Goal: Task Accomplishment & Management: Manage account settings

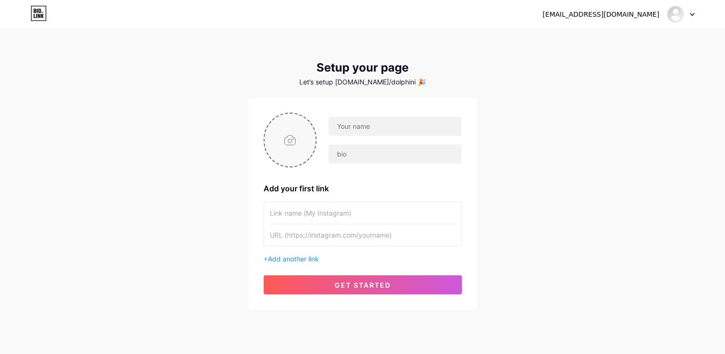
click at [299, 142] on input "file" at bounding box center [290, 139] width 51 height 53
type input "C:\fakepath\[PERSON_NAME].jpg"
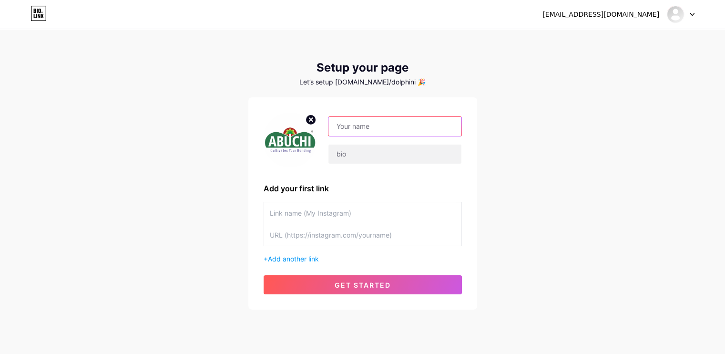
click at [370, 127] on input "text" at bounding box center [395, 126] width 133 height 19
type input "Abuchi Store"
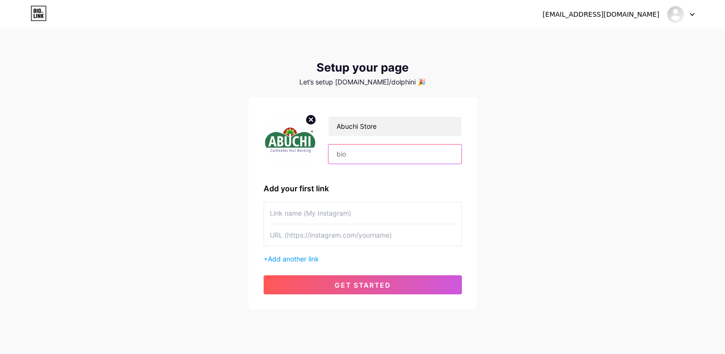
click at [358, 154] on input "text" at bounding box center [395, 153] width 133 height 19
type input "Manufacturers of Personalized & Customized Gifts"
click at [295, 207] on input "text" at bounding box center [363, 212] width 186 height 21
click at [287, 244] on input "text" at bounding box center [363, 234] width 186 height 21
paste input "[URL][DOMAIN_NAME][DOMAIN_NAME]"
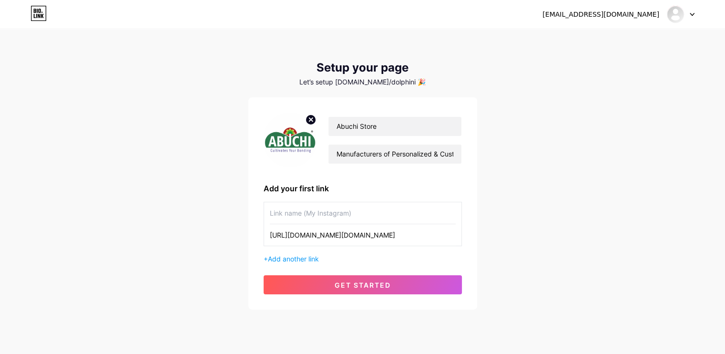
type input "[URL][DOMAIN_NAME][DOMAIN_NAME]"
click at [296, 219] on input "text" at bounding box center [363, 212] width 186 height 21
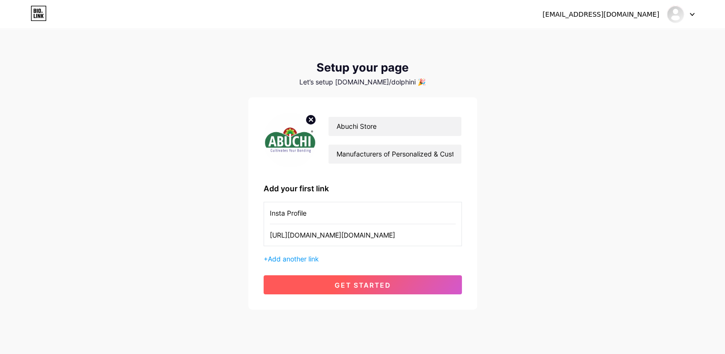
type input "Insta Profile"
click at [347, 285] on span "get started" at bounding box center [363, 285] width 56 height 8
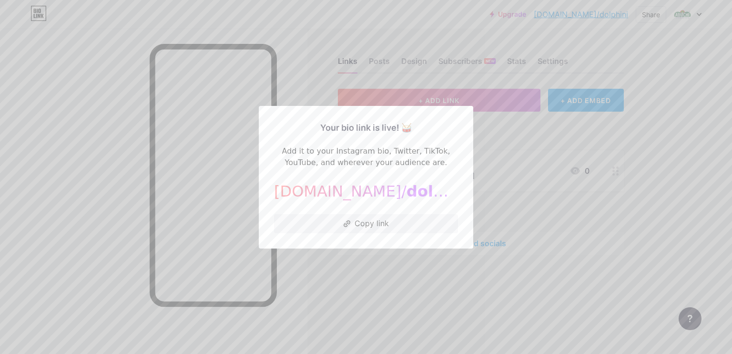
click at [407, 192] on span "dolphini" at bounding box center [442, 191] width 70 height 18
click at [500, 129] on div at bounding box center [366, 177] width 732 height 354
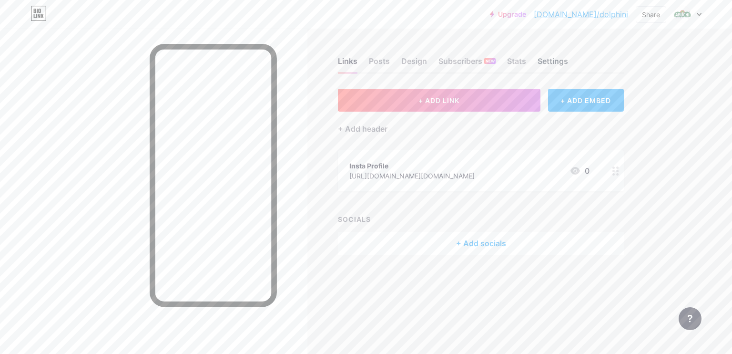
click at [557, 61] on div "Settings" at bounding box center [553, 63] width 31 height 17
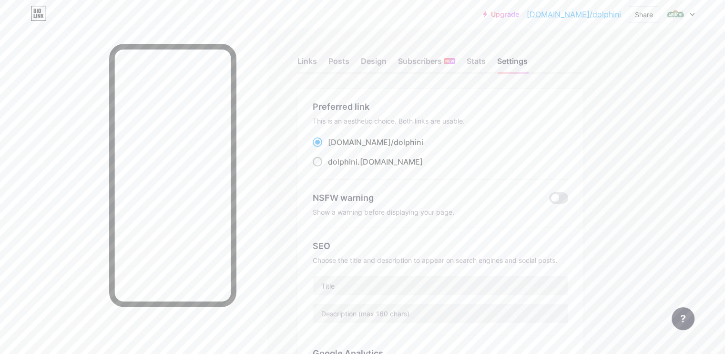
click at [418, 161] on div "dolphini .bio.link" at bounding box center [375, 161] width 95 height 11
click at [334, 167] on input "dolphini .bio.link" at bounding box center [331, 170] width 6 height 6
radio input "true"
click at [595, 15] on link "bio.link/dolphini" at bounding box center [574, 14] width 94 height 11
click at [376, 106] on div "Preferred link" at bounding box center [441, 106] width 256 height 13
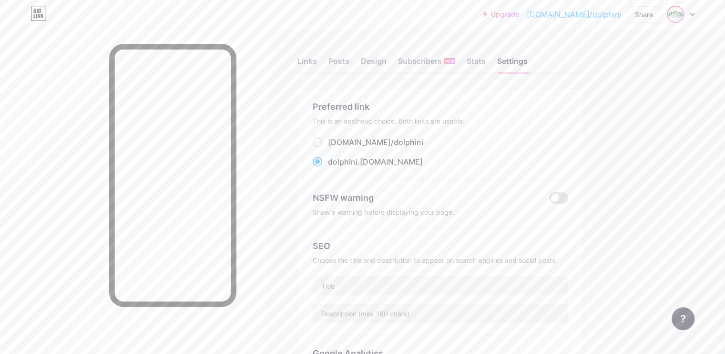
click at [677, 14] on img at bounding box center [675, 14] width 15 height 15
click at [635, 61] on div "Abuchi Store bio.link/dolphini" at bounding box center [639, 61] width 71 height 17
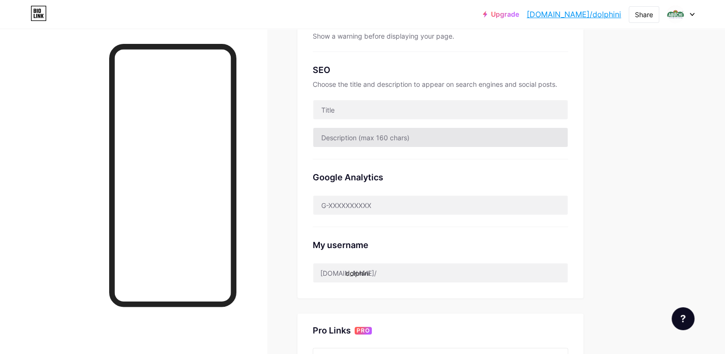
scroll to position [286, 0]
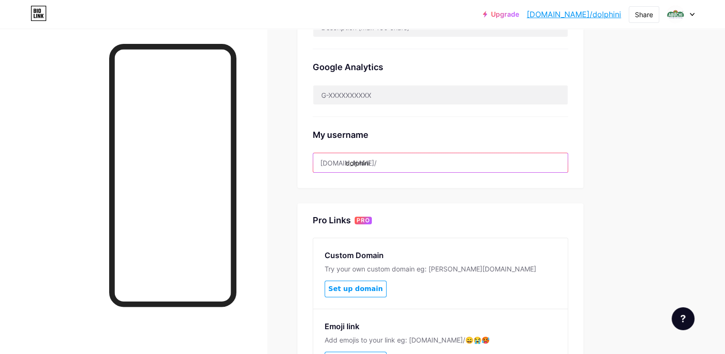
drag, startPoint x: 427, startPoint y: 157, endPoint x: 340, endPoint y: 168, distance: 87.5
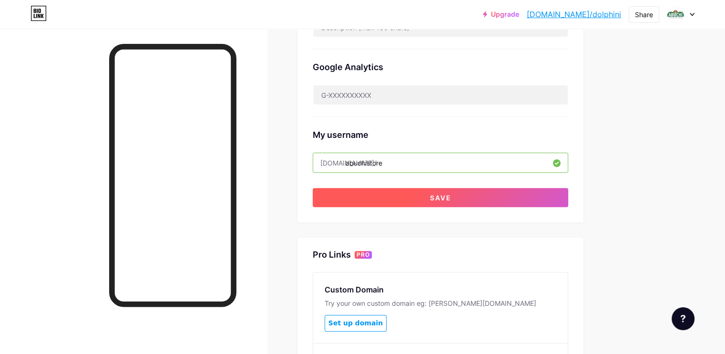
type input "abuchistore"
click at [466, 195] on button "Save" at bounding box center [441, 197] width 256 height 19
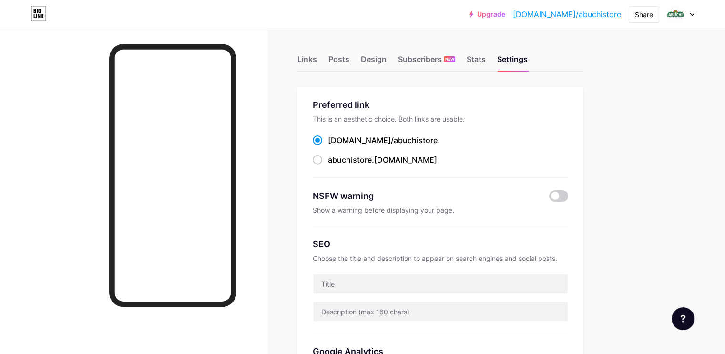
scroll to position [0, 0]
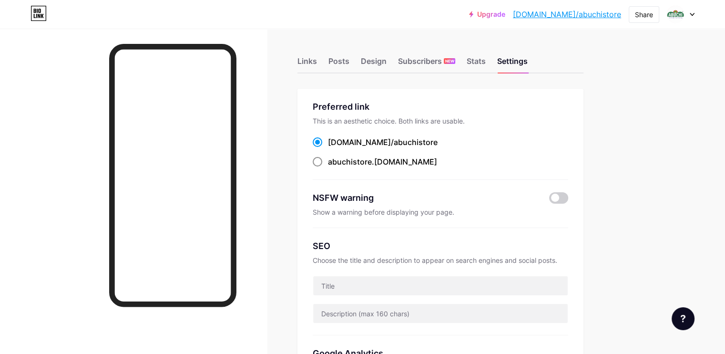
click at [322, 160] on span at bounding box center [318, 162] width 10 height 10
click at [334, 167] on input "abuchistore .[DOMAIN_NAME]" at bounding box center [331, 170] width 6 height 6
radio input "true"
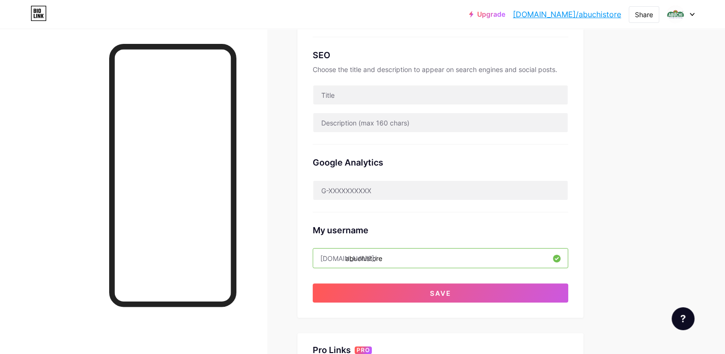
scroll to position [381, 0]
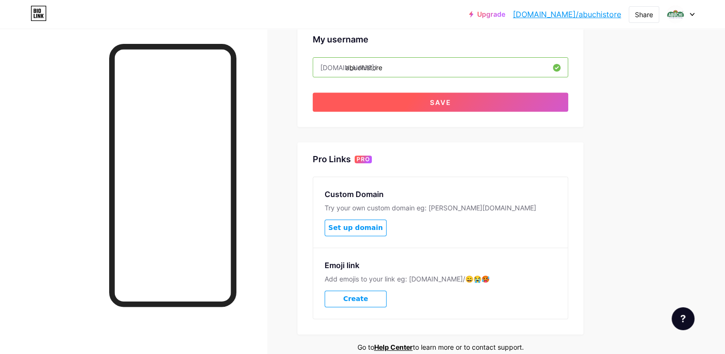
click at [452, 101] on span "Save" at bounding box center [440, 102] width 21 height 8
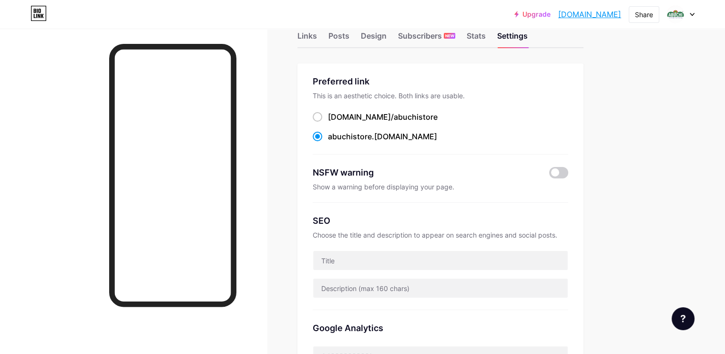
scroll to position [95, 0]
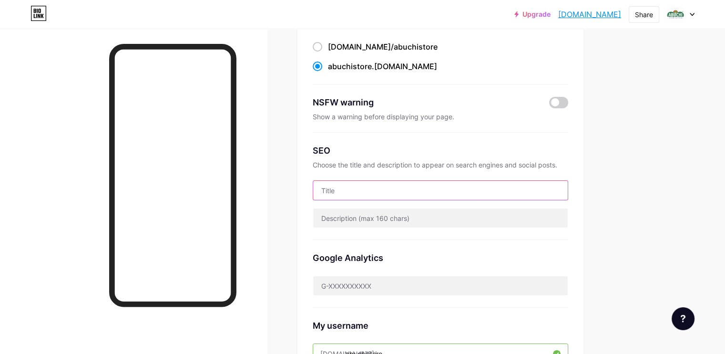
click at [414, 188] on input "text" at bounding box center [440, 190] width 255 height 19
click at [698, 94] on div "Upgrade abuchistore.bio... abuchistore.bio.link Share Switch accounts Abuchi St…" at bounding box center [362, 278] width 725 height 747
click at [461, 185] on input "text" at bounding box center [440, 190] width 255 height 19
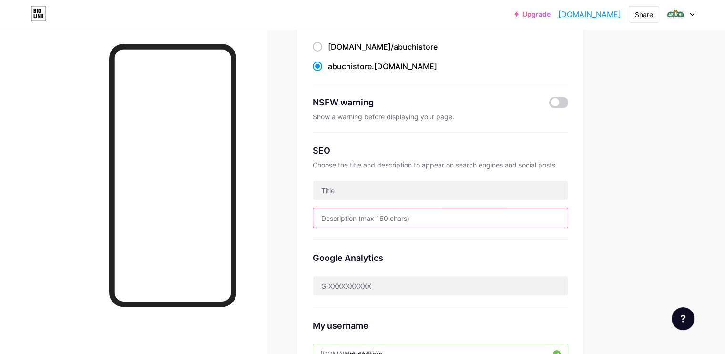
click at [441, 217] on input "text" at bounding box center [440, 217] width 255 height 19
paste input "Abuchi by Dolphin Impressions offers premium personalized gifts, photo products…"
drag, startPoint x: 462, startPoint y: 216, endPoint x: 608, endPoint y: 215, distance: 146.4
click at [568, 215] on div "Abuchi by Dolphin Impressions offers premium personalized gifts, photo products…" at bounding box center [441, 218] width 256 height 20
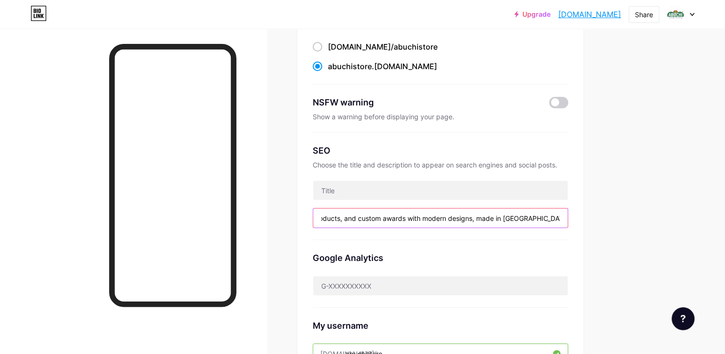
click at [436, 217] on input "Abuchi by Dolphin Impressions offers premium personalized gifts, photo products…" at bounding box center [440, 217] width 255 height 19
drag, startPoint x: 391, startPoint y: 216, endPoint x: 320, endPoint y: 221, distance: 70.8
click at [298, 218] on div "Links Posts Design Subscribers NEW Stats Settings Preferred link This is an aes…" at bounding box center [312, 295] width 624 height 781
click at [442, 217] on input "Abuchi by Dolphin Impressions offers premium personalized gifts, photo products…" at bounding box center [440, 217] width 255 height 19
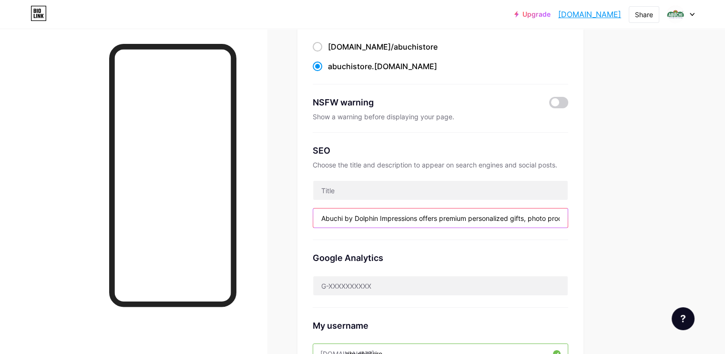
click at [473, 217] on input "Abuchi by Dolphin Impressions offers premium personalized gifts, photo products…" at bounding box center [440, 217] width 255 height 19
click at [568, 217] on input "Abuchi by Dolphin Impressions offers premium personalized gifts, photo products…" at bounding box center [440, 217] width 255 height 19
drag, startPoint x: 461, startPoint y: 218, endPoint x: 676, endPoint y: 213, distance: 215.1
click at [676, 213] on div "Upgrade abuchistore.bio... abuchistore.bio.link Share Switch accounts Abuchi St…" at bounding box center [362, 295] width 725 height 781
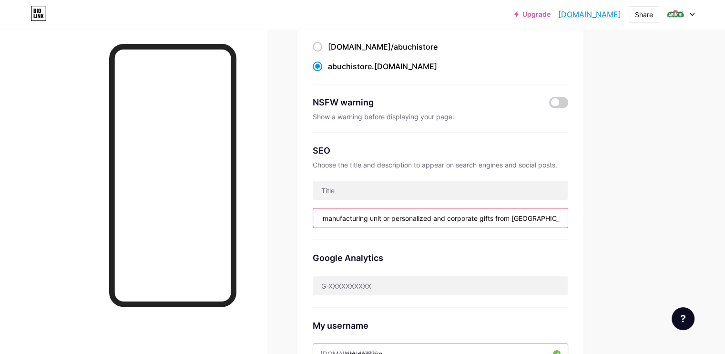
scroll to position [0, 113]
type input "Abuchi by Dolphin Impressions is a manufacturing unit or personalized and corpo…"
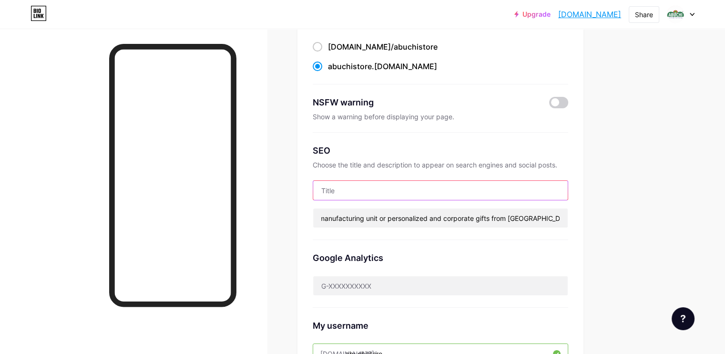
scroll to position [0, 0]
click at [417, 189] on input "text" at bounding box center [440, 190] width 255 height 19
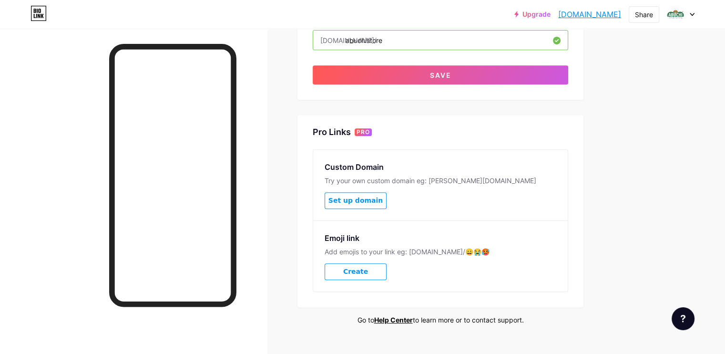
scroll to position [425, 0]
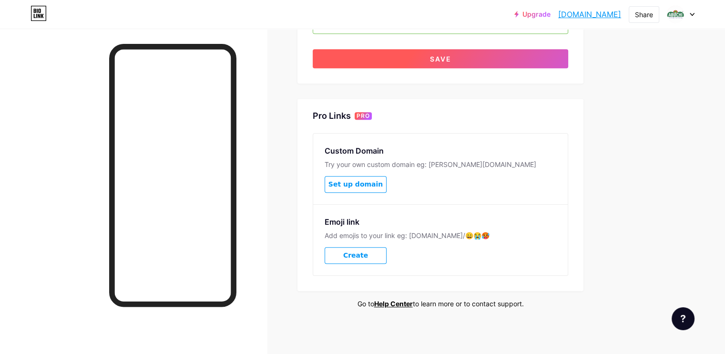
type input "ABUCHI STORE - Your one step for all branding needs"
click at [452, 55] on span "Save" at bounding box center [440, 59] width 21 height 8
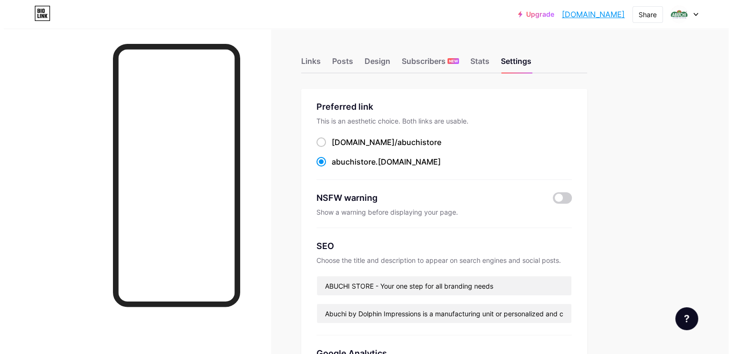
scroll to position [0, 0]
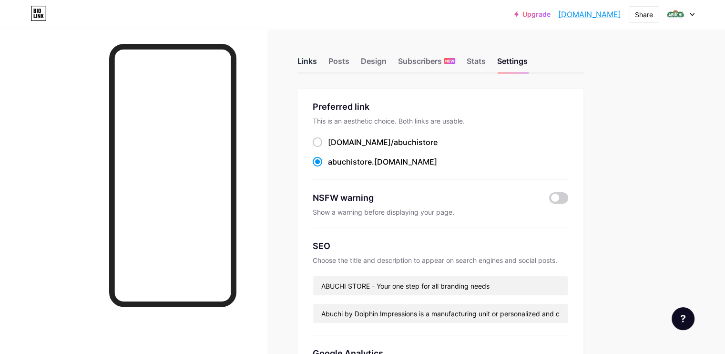
click at [317, 60] on div "Links" at bounding box center [308, 63] width 20 height 17
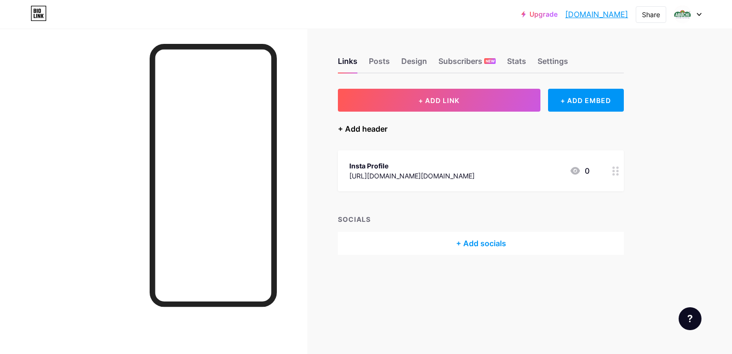
click at [351, 129] on div "+ Add header" at bounding box center [363, 128] width 50 height 11
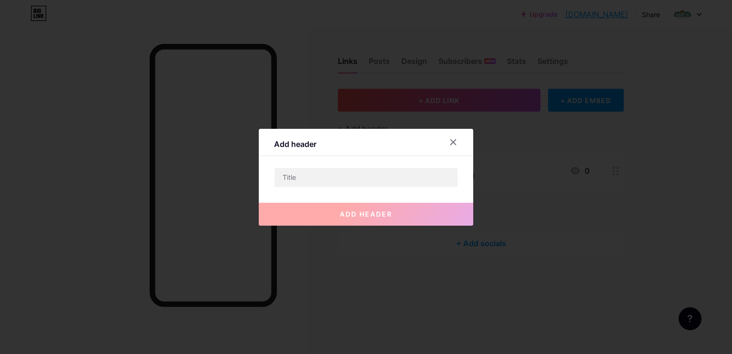
click at [451, 141] on icon at bounding box center [454, 142] width 8 height 8
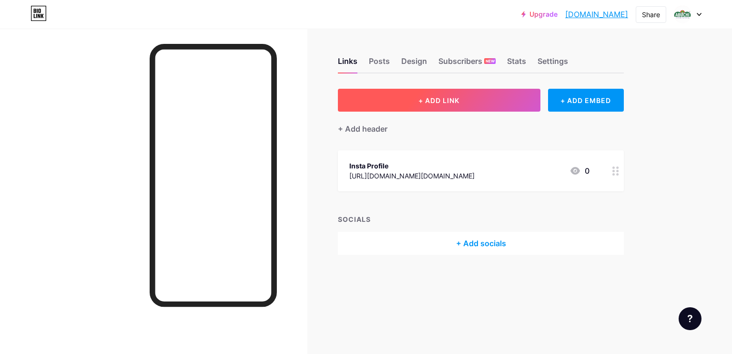
click at [451, 98] on span "+ ADD LINK" at bounding box center [439, 100] width 41 height 8
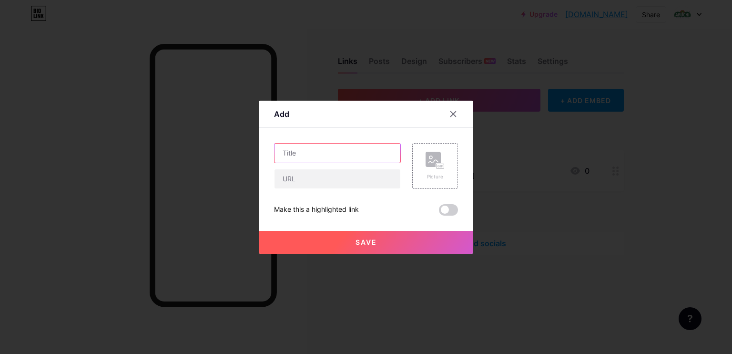
click at [296, 154] on input "text" at bounding box center [338, 153] width 126 height 19
type input "Concept shape Keychains"
click at [353, 167] on div "Concept shape Keychains" at bounding box center [337, 166] width 127 height 46
click at [349, 179] on input "text" at bounding box center [338, 178] width 126 height 19
paste input "https://www.instagram.com/p/DNQmcf0SdNw/"
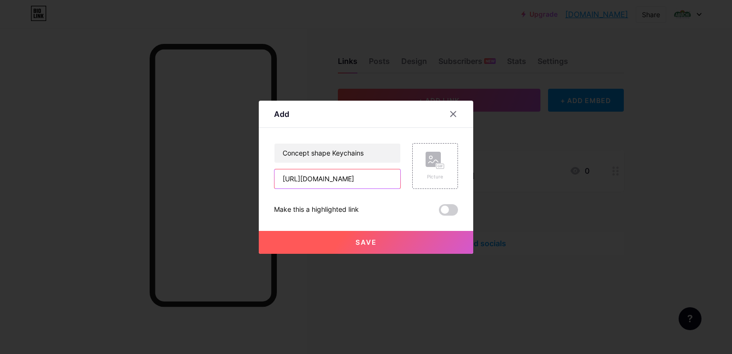
scroll to position [0, 38]
type input "https://www.instagram.com/p/DNQmcf0SdNw/"
click at [356, 238] on span "Save" at bounding box center [366, 242] width 21 height 8
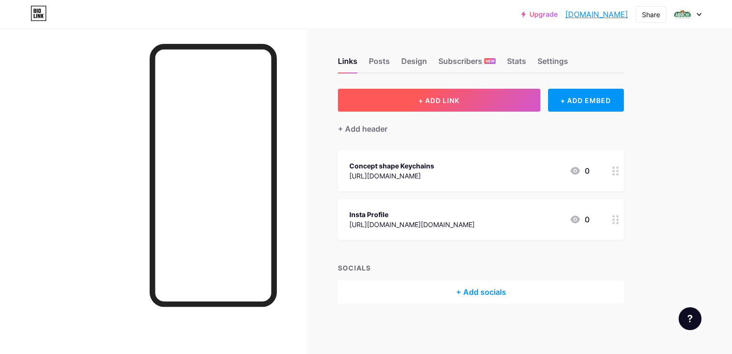
click at [440, 93] on button "+ ADD LINK" at bounding box center [439, 100] width 203 height 23
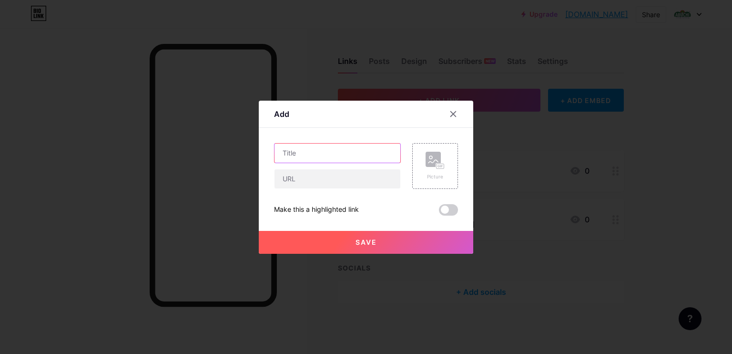
click at [298, 151] on input "text" at bounding box center [338, 153] width 126 height 19
type input "2 in 1 Mobile holder models"
click at [317, 178] on input "text" at bounding box center [338, 178] width 126 height 19
paste input "https://www.instagram.com/p/DNQxmFFSFDk/"
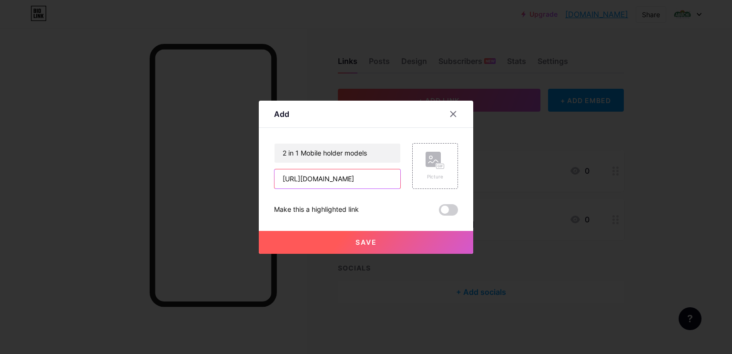
type input "https://www.instagram.com/p/DNQxmFFSFDk/"
click at [370, 240] on span "Save" at bounding box center [366, 242] width 21 height 8
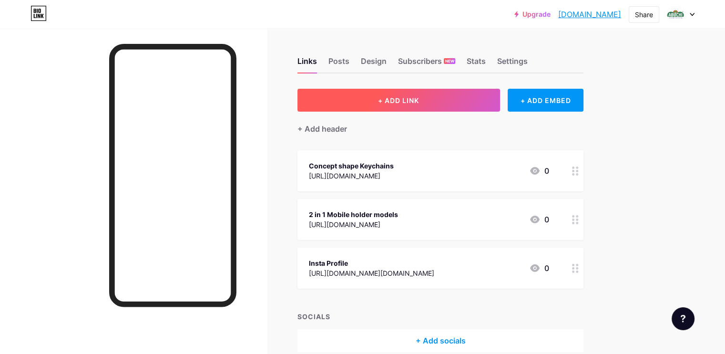
click at [419, 100] on span "+ ADD LINK" at bounding box center [398, 100] width 41 height 8
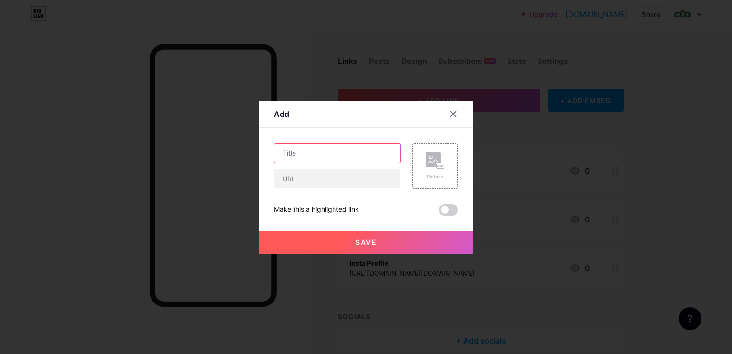
click at [345, 146] on input "text" at bounding box center [338, 153] width 126 height 19
type input "Metal keychains models"
click at [344, 181] on input "text" at bounding box center [338, 178] width 126 height 19
paste input "https://www.instagram.com/p/DNQqe4jS-Og/"
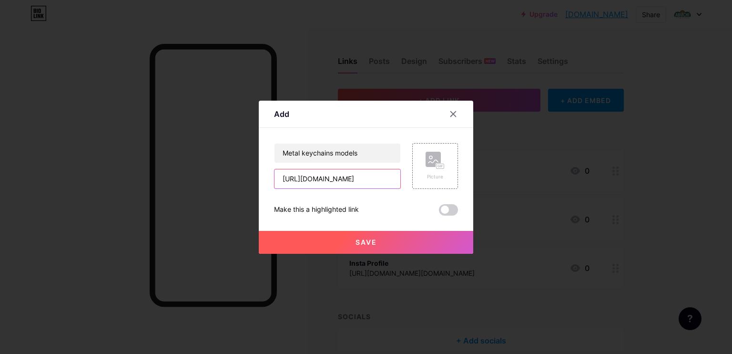
type input "https://www.instagram.com/p/DNQqe4jS-Og/"
click at [339, 239] on button "Save" at bounding box center [366, 242] width 215 height 23
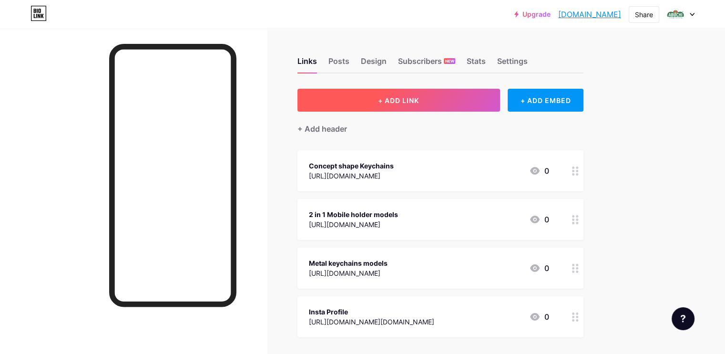
click at [485, 98] on button "+ ADD LINK" at bounding box center [399, 100] width 203 height 23
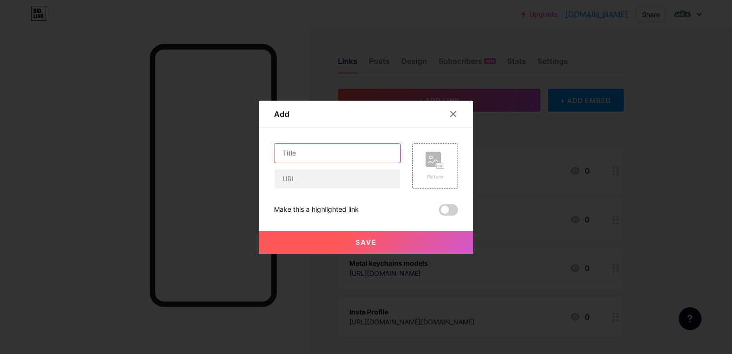
click at [331, 150] on input "text" at bounding box center [338, 153] width 126 height 19
click at [336, 155] on input "Plastic keychain MOdels" at bounding box center [338, 153] width 126 height 19
type input "Plastic keychain Models"
click at [342, 175] on input "text" at bounding box center [338, 178] width 126 height 19
paste input "https://www.instagram.com/p/DLh1oYayETb/"
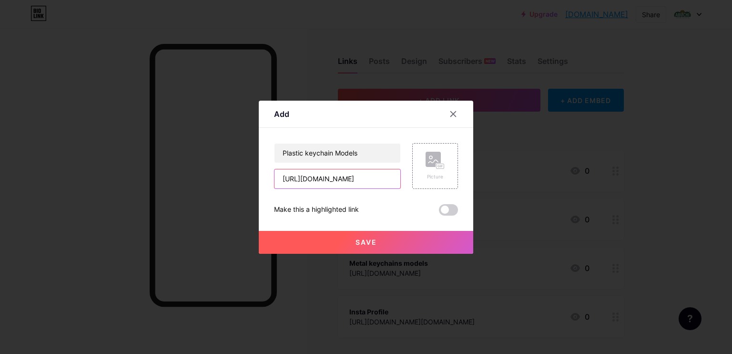
scroll to position [0, 31]
type input "https://www.instagram.com/p/DLh1oYayETb/"
click at [374, 242] on button "Save" at bounding box center [366, 242] width 215 height 23
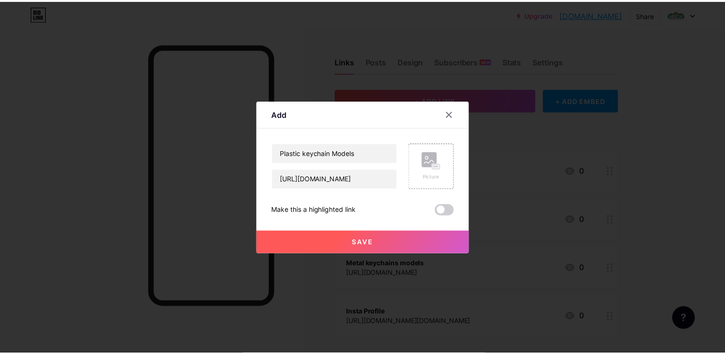
scroll to position [0, 0]
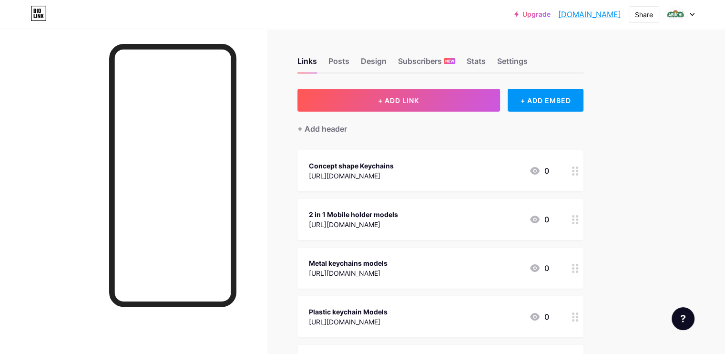
click at [593, 13] on link "[DOMAIN_NAME]" at bounding box center [589, 14] width 63 height 11
click at [387, 58] on div "Design" at bounding box center [374, 63] width 26 height 17
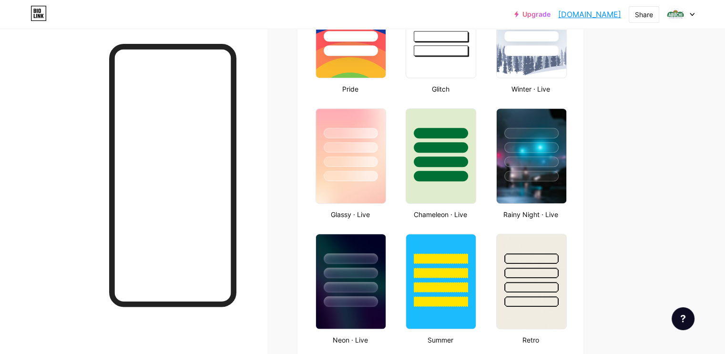
scroll to position [429, 0]
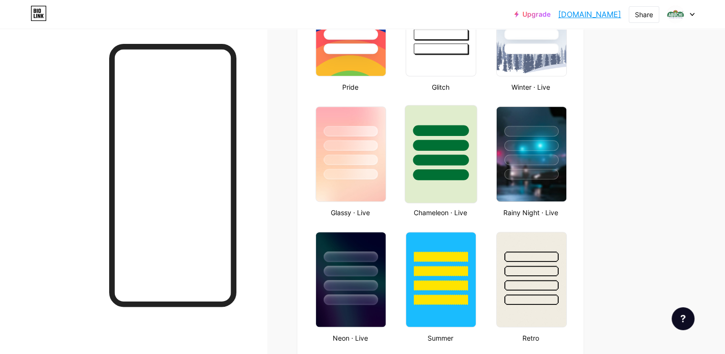
click at [460, 118] on div at bounding box center [441, 142] width 72 height 75
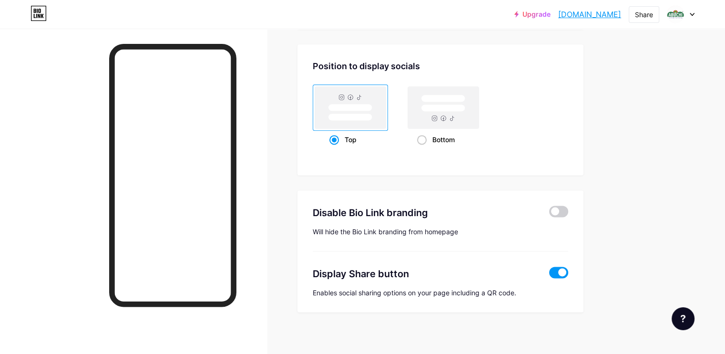
scroll to position [1262, 0]
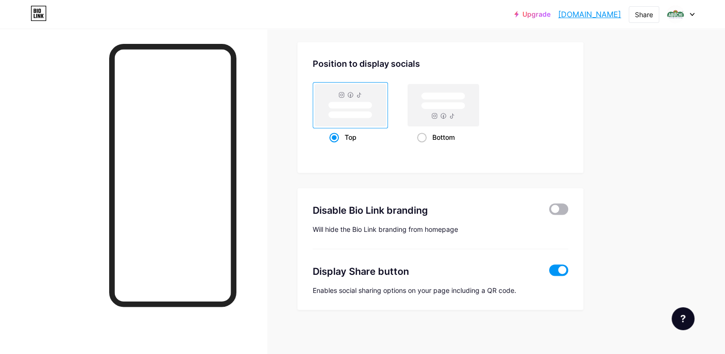
click at [568, 209] on span at bounding box center [558, 208] width 19 height 11
click at [549, 211] on input "checkbox" at bounding box center [549, 211] width 0 height 0
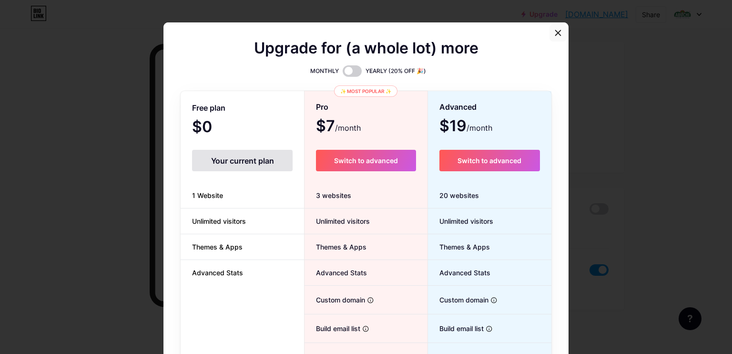
click at [555, 36] on icon at bounding box center [559, 33] width 8 height 8
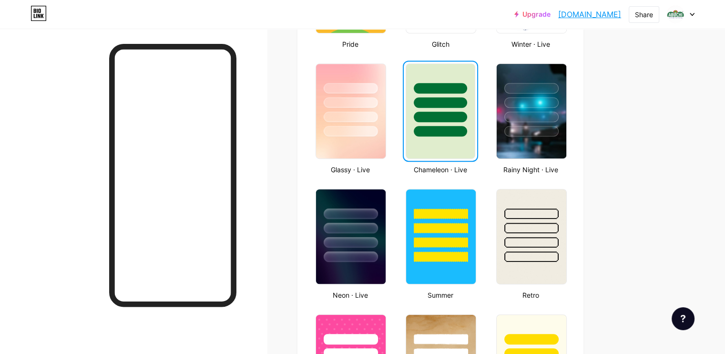
scroll to position [499, 0]
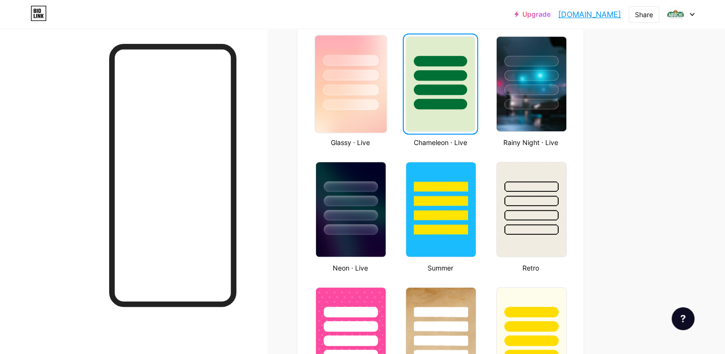
click at [379, 58] on div at bounding box center [351, 60] width 56 height 11
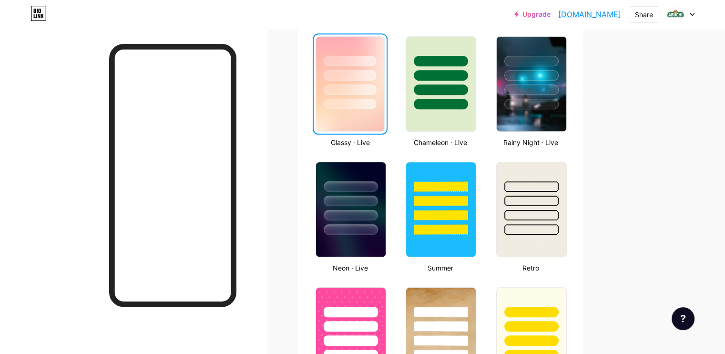
click at [574, 14] on link "[DOMAIN_NAME]" at bounding box center [589, 14] width 63 height 11
click at [551, 56] on div at bounding box center [531, 60] width 56 height 11
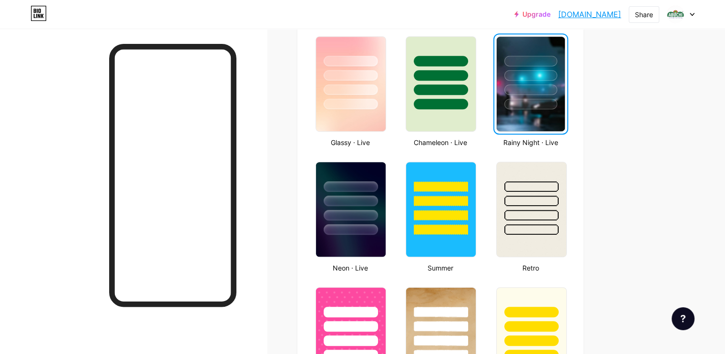
click at [603, 15] on link "[DOMAIN_NAME]" at bounding box center [589, 14] width 63 height 11
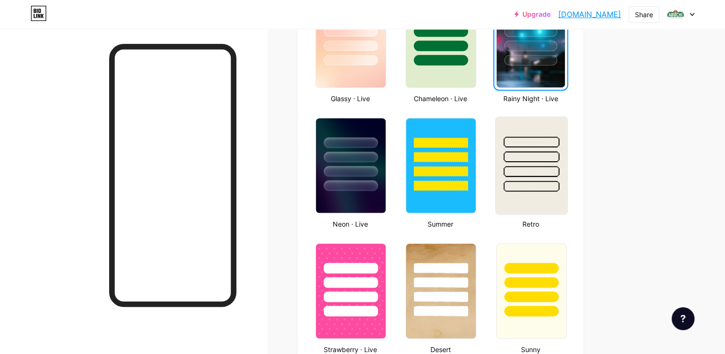
scroll to position [547, 0]
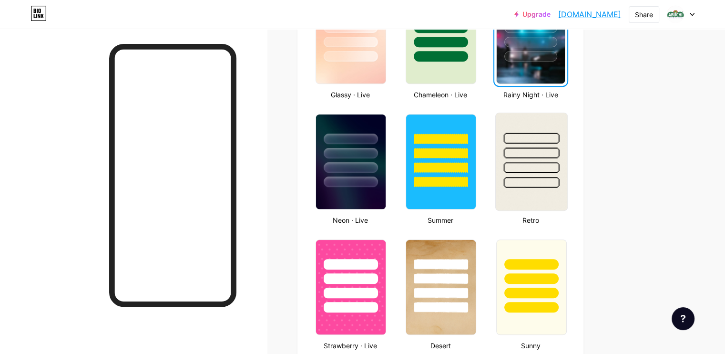
click at [567, 129] on div at bounding box center [531, 150] width 72 height 75
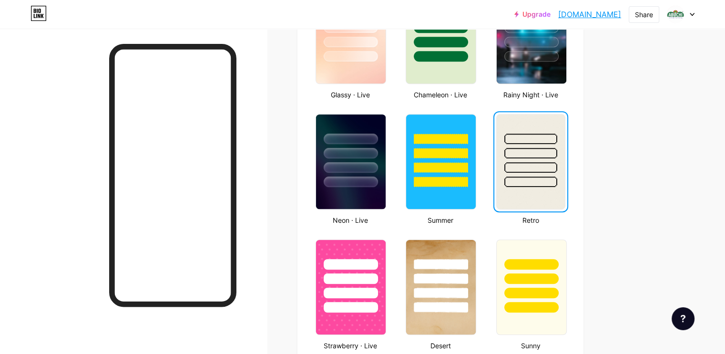
click at [565, 14] on link "[DOMAIN_NAME]" at bounding box center [589, 14] width 63 height 11
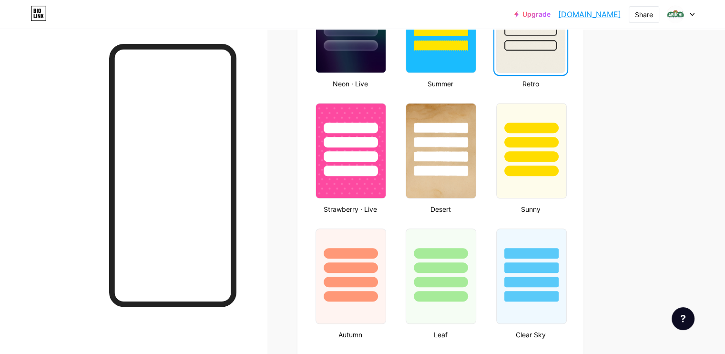
scroll to position [690, 0]
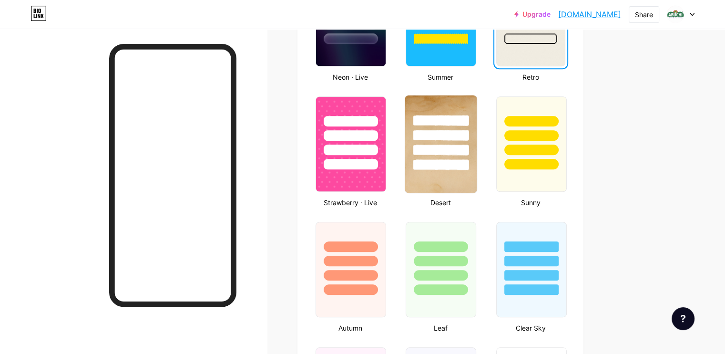
click at [458, 103] on div at bounding box center [441, 132] width 72 height 75
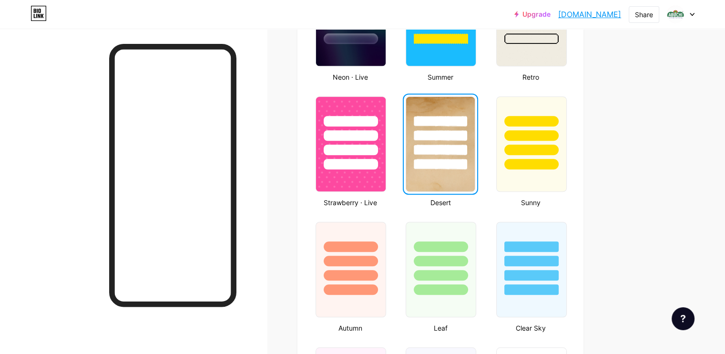
click at [601, 11] on link "[DOMAIN_NAME]" at bounding box center [589, 14] width 63 height 11
click at [559, 116] on div at bounding box center [531, 120] width 56 height 11
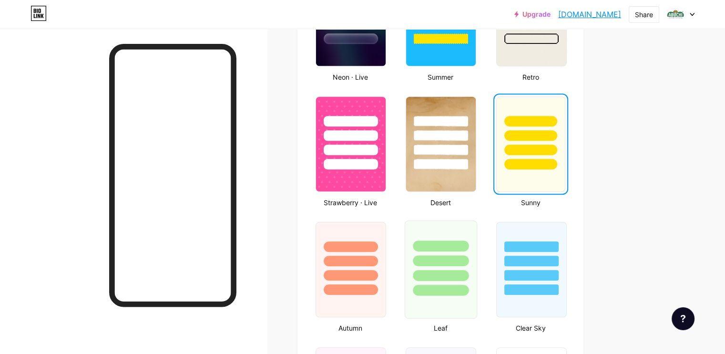
click at [469, 255] on div at bounding box center [441, 260] width 56 height 11
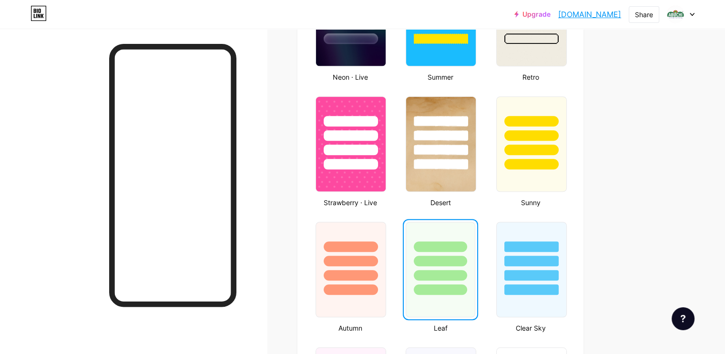
click at [581, 14] on link "[DOMAIN_NAME]" at bounding box center [589, 14] width 63 height 11
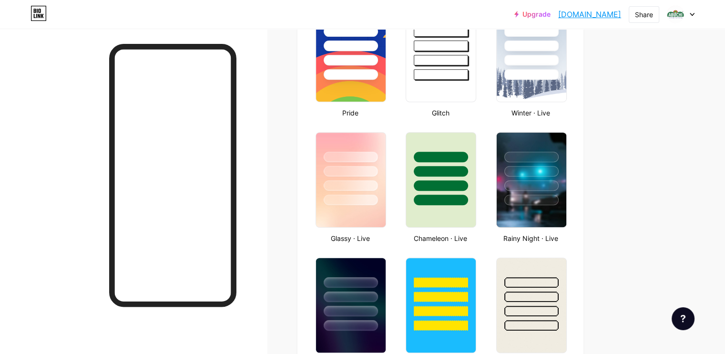
scroll to position [165, 0]
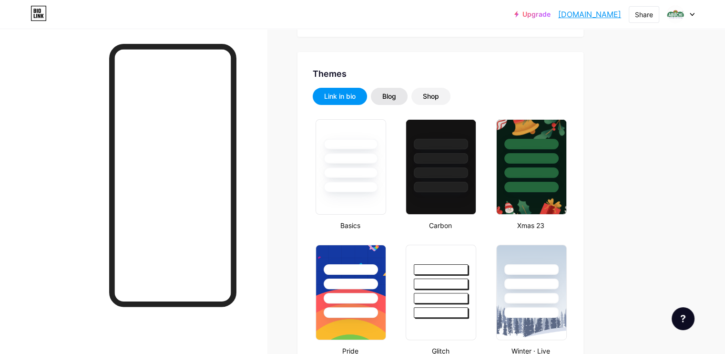
click at [396, 95] on div "Blog" at bounding box center [389, 97] width 14 height 10
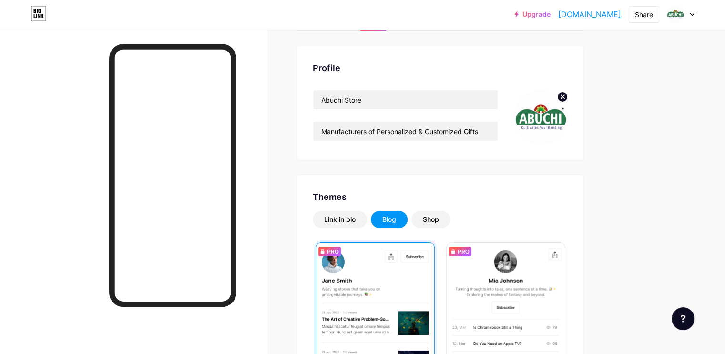
scroll to position [22, 0]
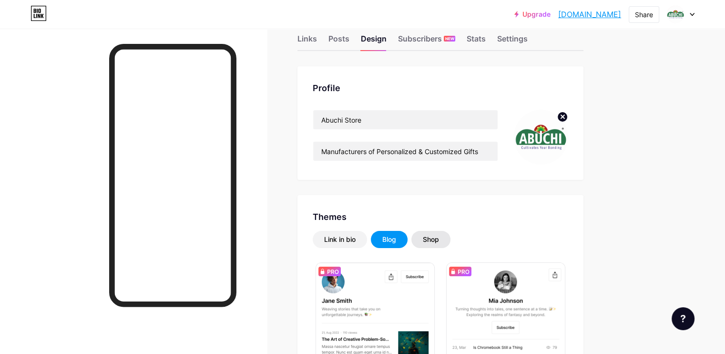
click at [439, 236] on div "Shop" at bounding box center [431, 240] width 16 height 10
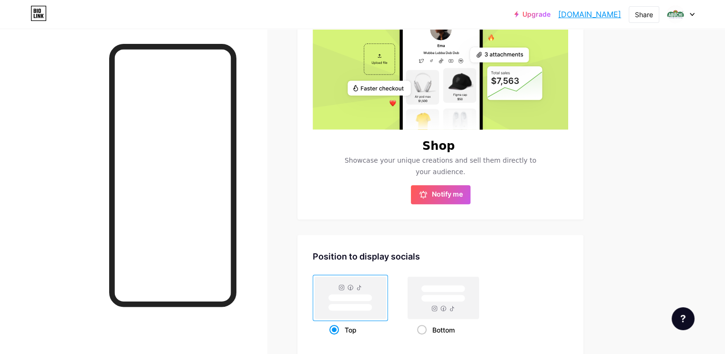
scroll to position [165, 0]
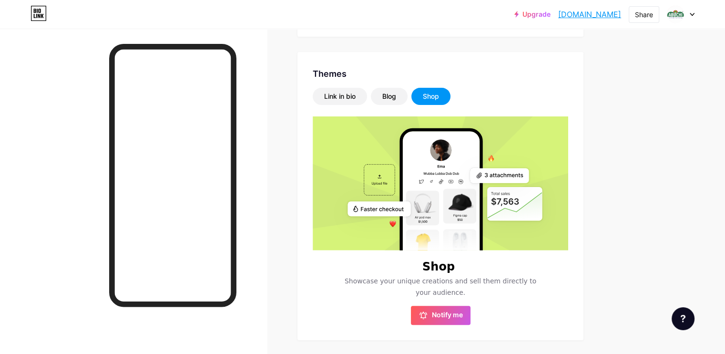
click at [452, 151] on circle at bounding box center [440, 149] width 21 height 21
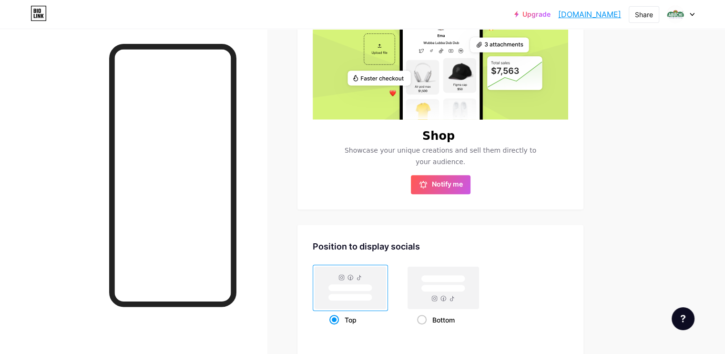
scroll to position [291, 0]
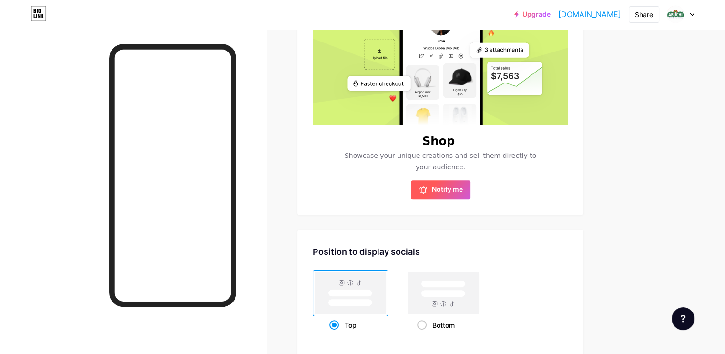
click at [463, 189] on span "Notify me" at bounding box center [447, 190] width 31 height 10
click at [604, 14] on link "[DOMAIN_NAME]" at bounding box center [589, 14] width 63 height 11
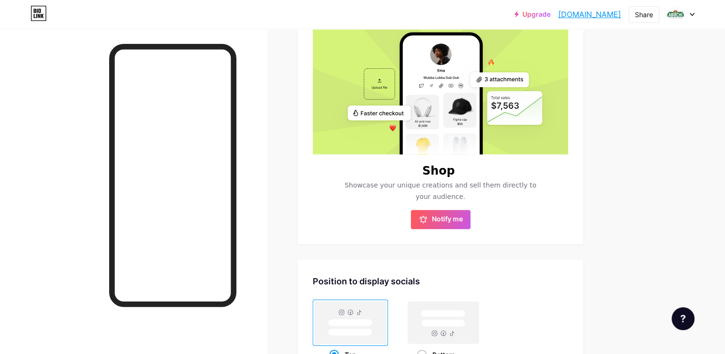
scroll to position [148, 0]
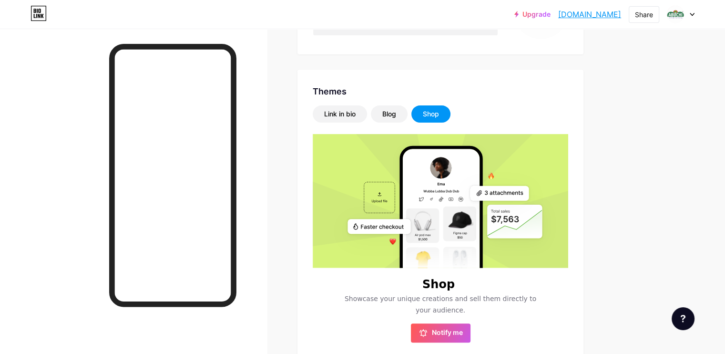
click at [524, 191] on rect at bounding box center [500, 193] width 59 height 15
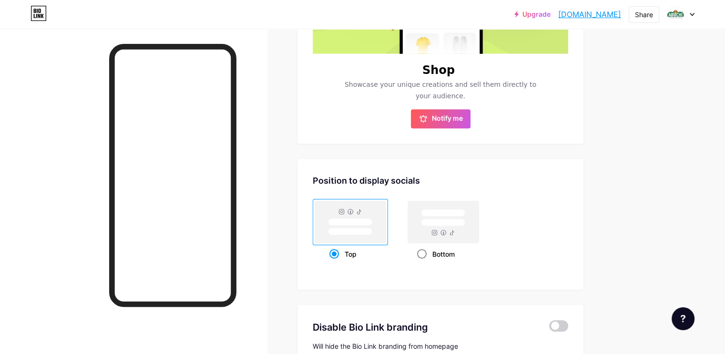
scroll to position [386, 0]
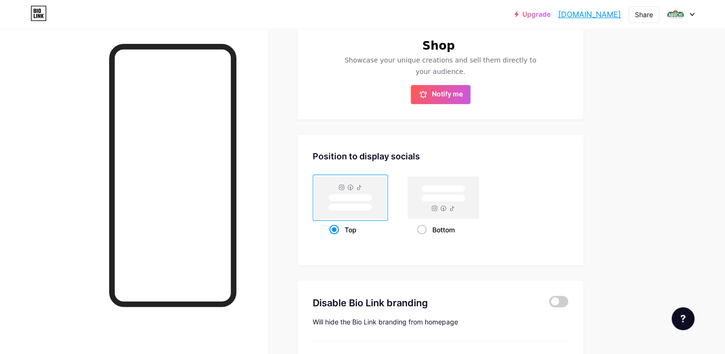
click at [386, 187] on rect at bounding box center [350, 197] width 71 height 42
click at [336, 238] on input "Top" at bounding box center [332, 241] width 6 height 6
click at [465, 190] on rect at bounding box center [443, 188] width 44 height 7
click at [423, 238] on input "Bottom" at bounding box center [420, 241] width 6 height 6
radio input "true"
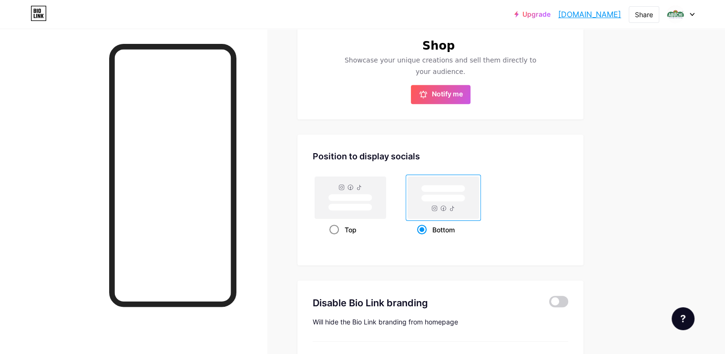
click at [386, 190] on rect at bounding box center [350, 197] width 71 height 42
click at [336, 238] on input "Top" at bounding box center [332, 241] width 6 height 6
radio input "true"
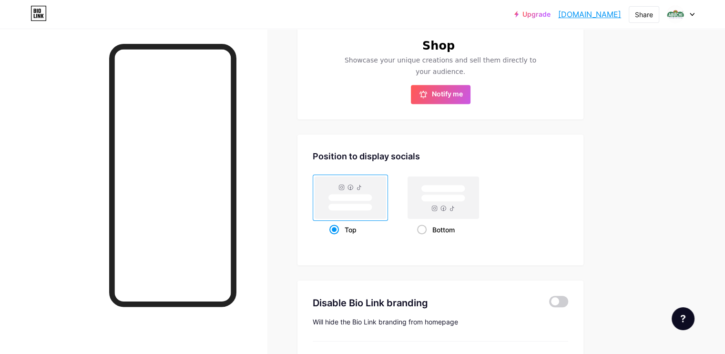
click at [603, 11] on link "[DOMAIN_NAME]" at bounding box center [589, 14] width 63 height 11
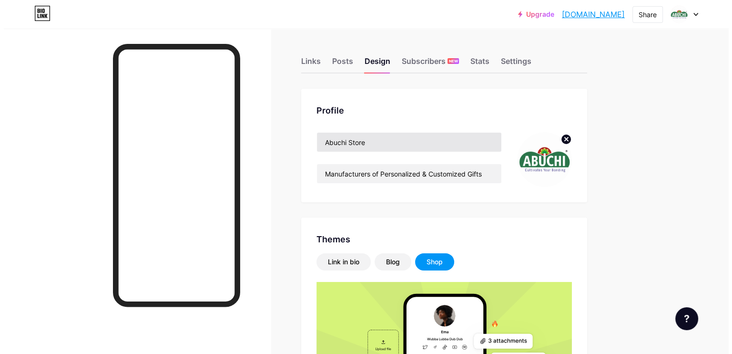
scroll to position [0, 0]
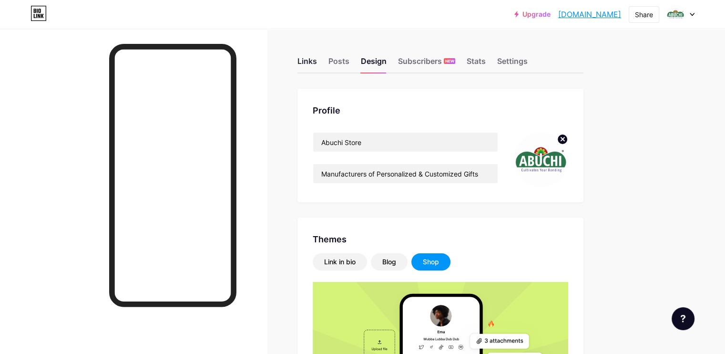
drag, startPoint x: 349, startPoint y: 61, endPoint x: 440, endPoint y: 88, distance: 95.4
click at [317, 62] on div "Links" at bounding box center [308, 63] width 20 height 17
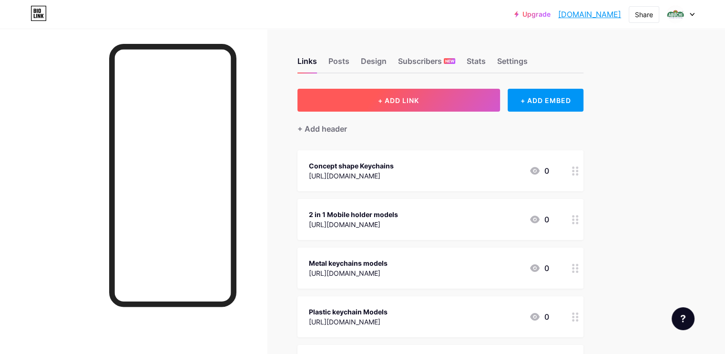
click at [419, 97] on span "+ ADD LINK" at bounding box center [398, 100] width 41 height 8
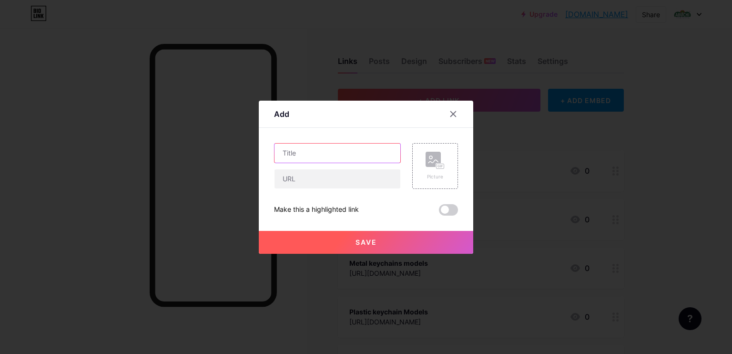
click at [316, 154] on input "text" at bounding box center [338, 153] width 126 height 19
type input "Popular Mobile shops models"
click at [292, 187] on input "text" at bounding box center [338, 178] width 126 height 19
paste input "https://www.instagram.com/p/DNQ17PDyDEY/?next=%2Fabuchi.store%2F"
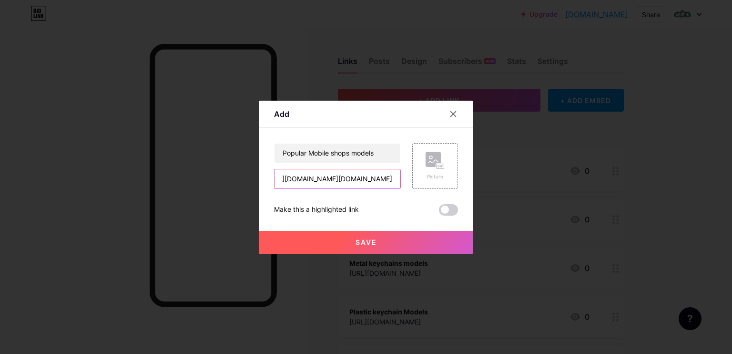
type input "https://www.instagram.com/p/DNQ17PDyDEY/?next=%2Fabuchi.store%2F"
click at [364, 238] on span "Save" at bounding box center [366, 242] width 21 height 8
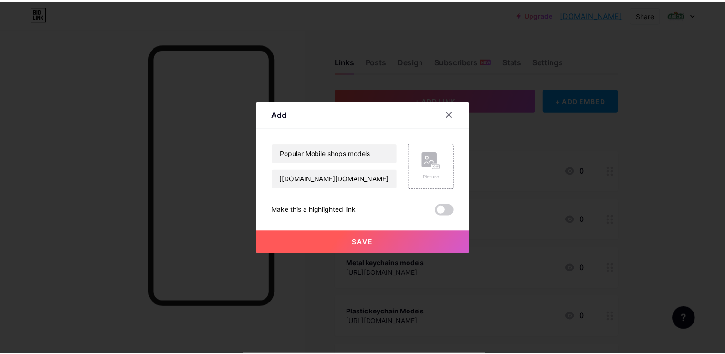
scroll to position [0, 0]
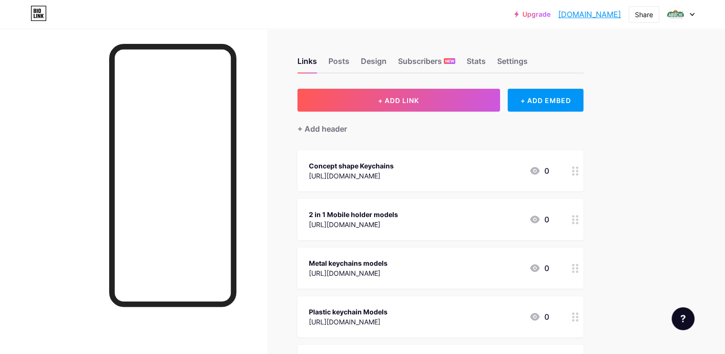
click at [592, 13] on link "[DOMAIN_NAME]" at bounding box center [589, 14] width 63 height 11
click at [349, 61] on div "Posts" at bounding box center [339, 63] width 21 height 17
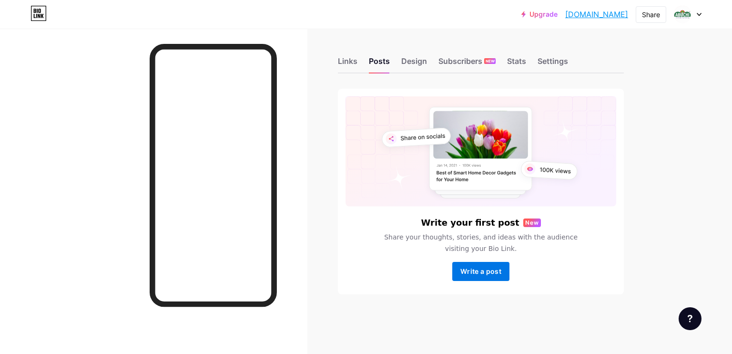
click at [493, 269] on span "Write a post" at bounding box center [481, 271] width 41 height 8
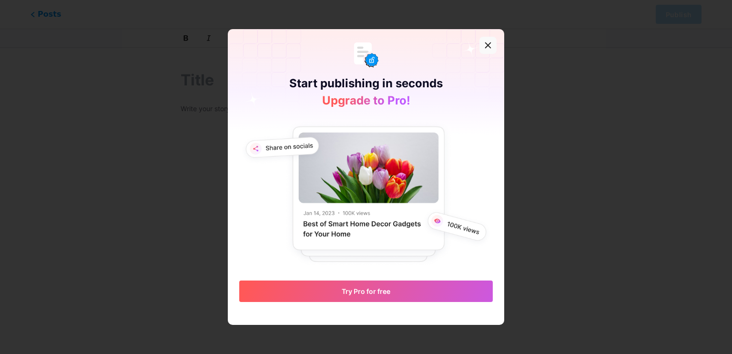
click at [486, 43] on icon at bounding box center [488, 45] width 5 height 5
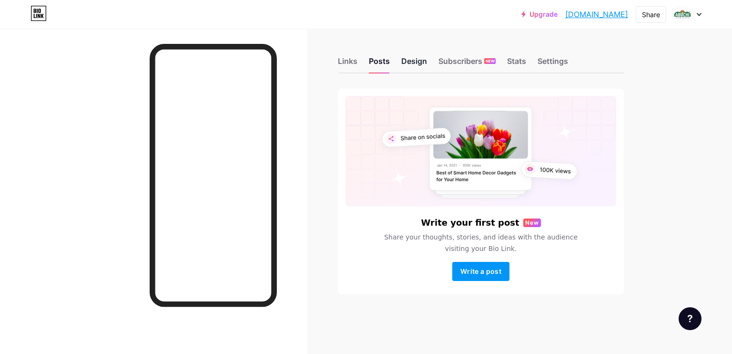
click at [407, 60] on div "Design" at bounding box center [414, 63] width 26 height 17
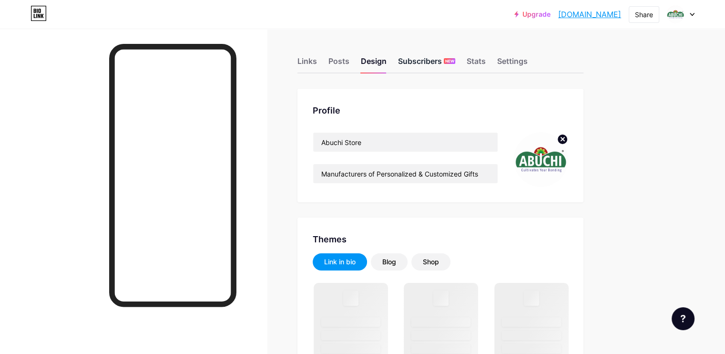
click at [455, 57] on div "Subscribers NEW" at bounding box center [426, 63] width 57 height 17
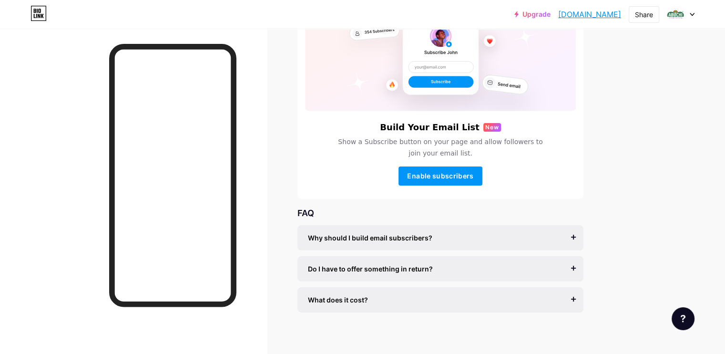
scroll to position [101, 0]
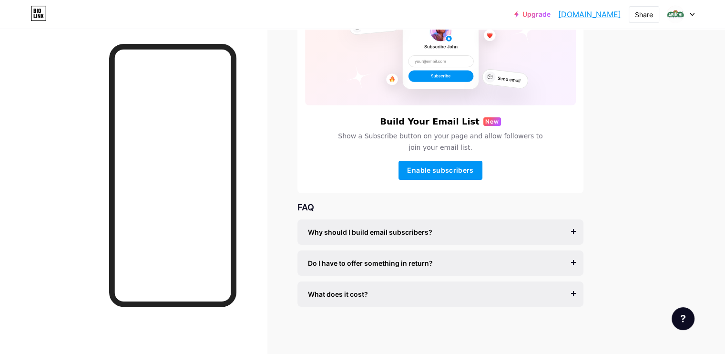
click at [584, 293] on div "What does it cost? It’s free to get started, and you can accept unlimited subsc…" at bounding box center [441, 293] width 286 height 25
click at [573, 290] on div "What does it cost?" at bounding box center [440, 294] width 265 height 10
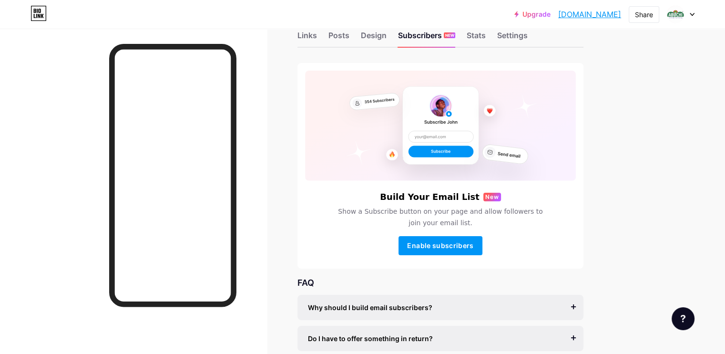
scroll to position [0, 0]
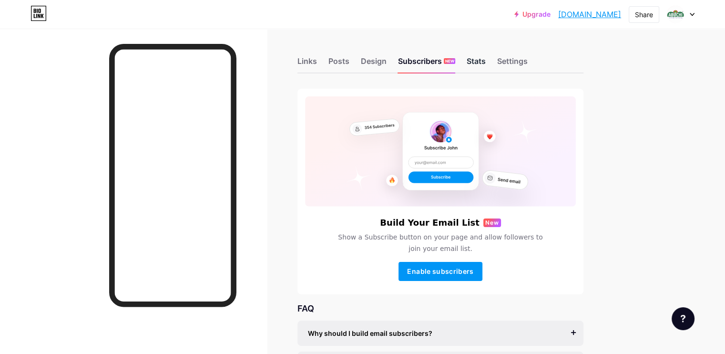
click at [486, 57] on div "Stats" at bounding box center [476, 63] width 19 height 17
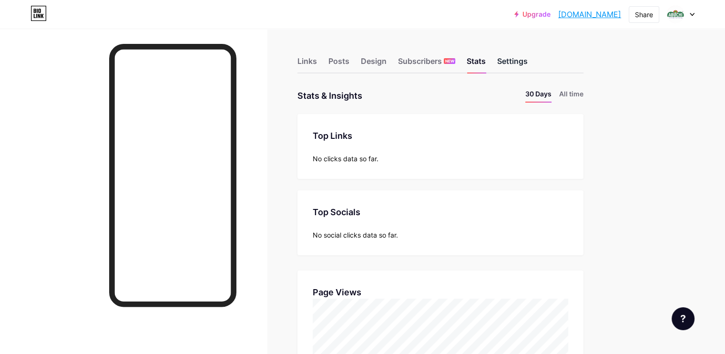
click at [528, 59] on div "Settings" at bounding box center [512, 63] width 31 height 17
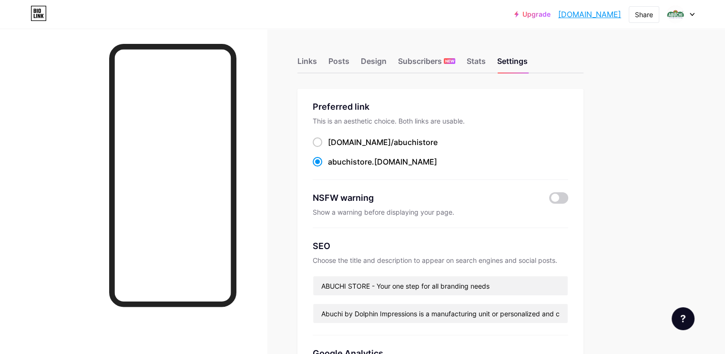
click at [532, 11] on link "Upgrade" at bounding box center [532, 14] width 36 height 8
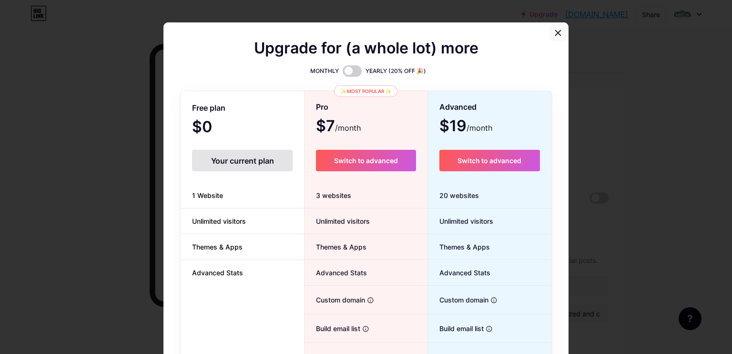
click at [555, 35] on icon at bounding box center [559, 33] width 8 height 8
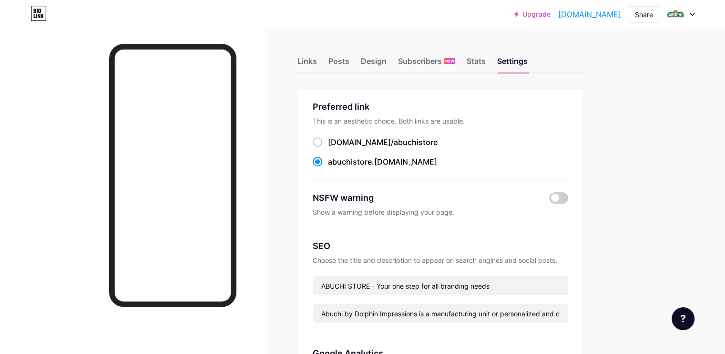
click at [317, 60] on div "Links" at bounding box center [308, 63] width 20 height 17
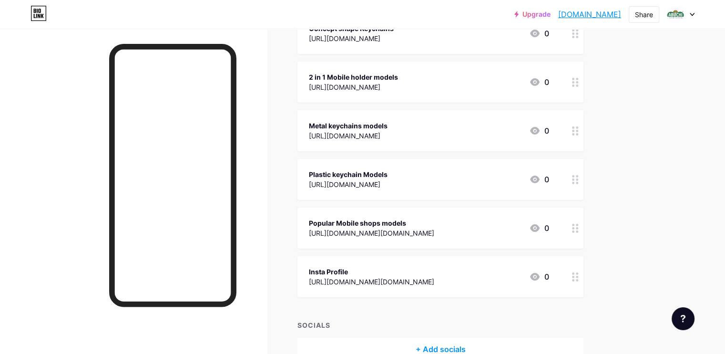
scroll to position [143, 0]
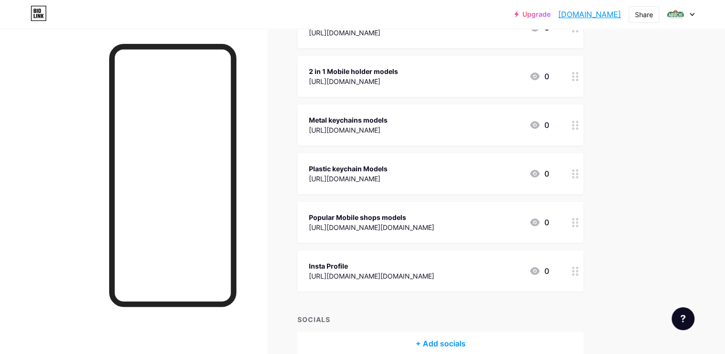
click at [579, 268] on icon at bounding box center [575, 271] width 7 height 9
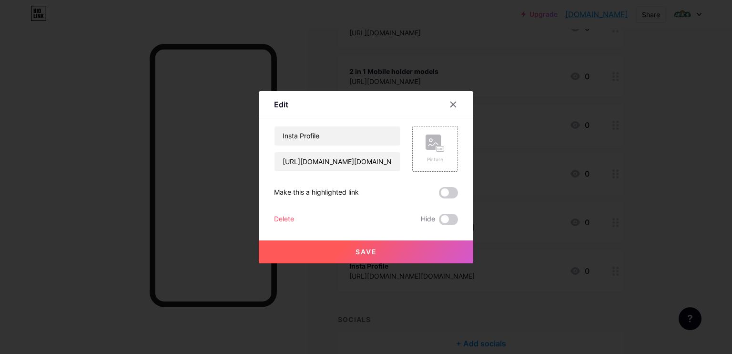
click at [283, 218] on div "Delete" at bounding box center [284, 219] width 20 height 11
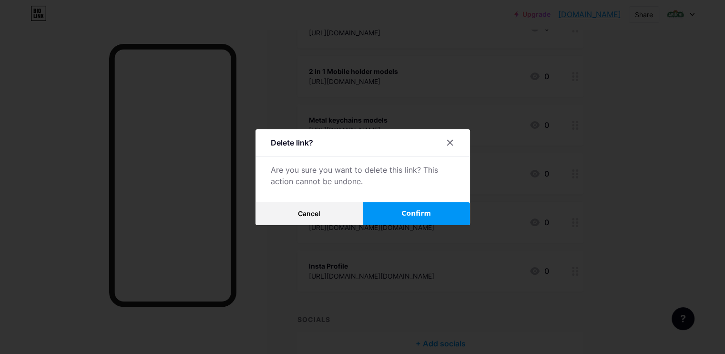
click at [411, 209] on span "Confirm" at bounding box center [416, 213] width 30 height 10
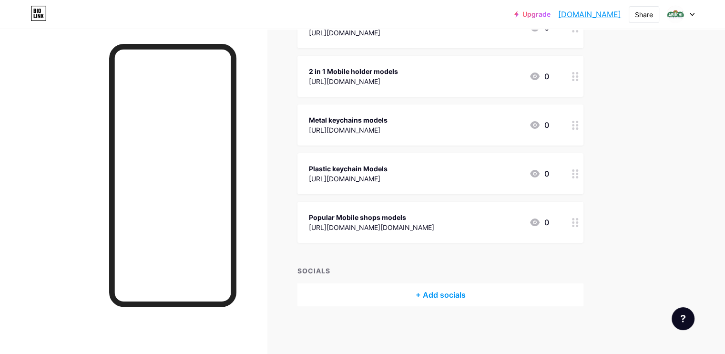
scroll to position [142, 0]
click at [472, 294] on div "+ Add socials" at bounding box center [441, 295] width 286 height 23
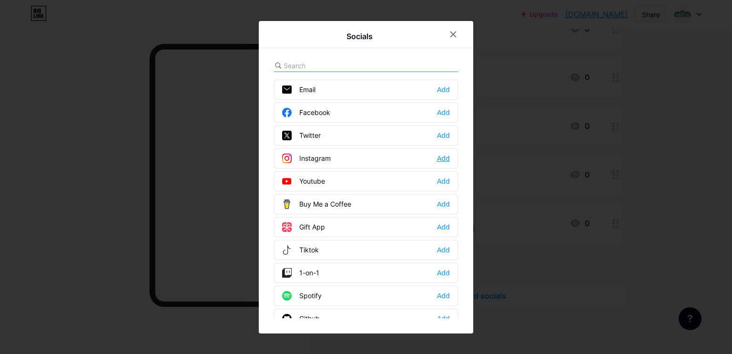
click at [442, 156] on div "Add" at bounding box center [443, 159] width 13 height 10
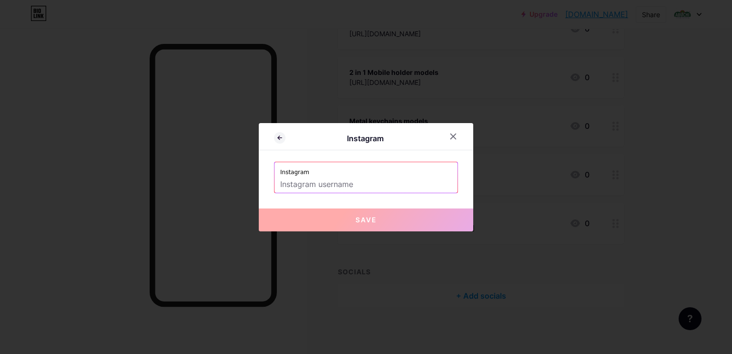
click at [372, 184] on input "text" at bounding box center [366, 184] width 172 height 16
paste input "abuchi.store/"
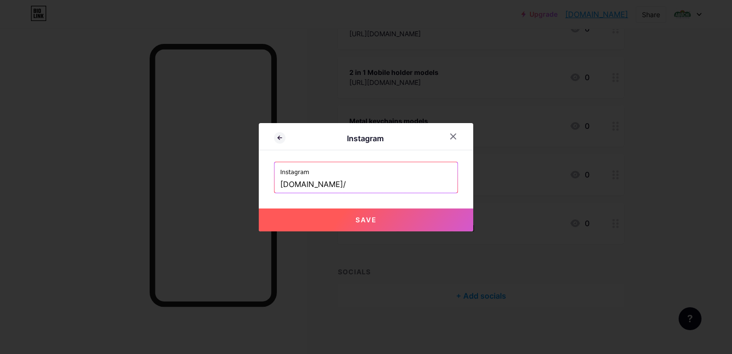
click at [381, 217] on button "Save" at bounding box center [366, 219] width 215 height 23
type input "https://instagram.com/abuchi.store/"
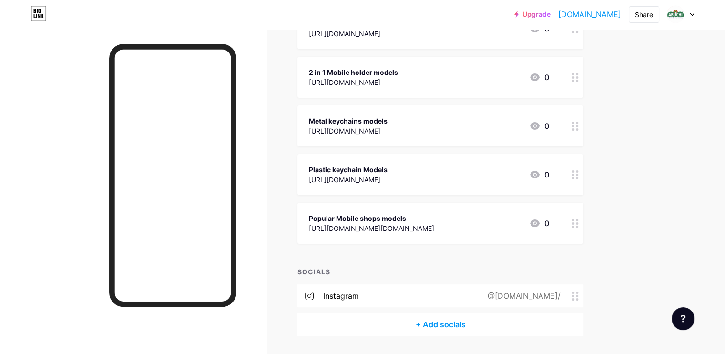
click at [589, 13] on link "[DOMAIN_NAME]" at bounding box center [589, 14] width 63 height 11
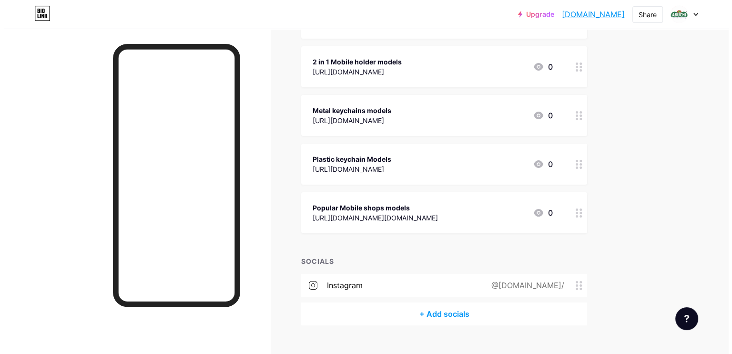
scroll to position [171, 0]
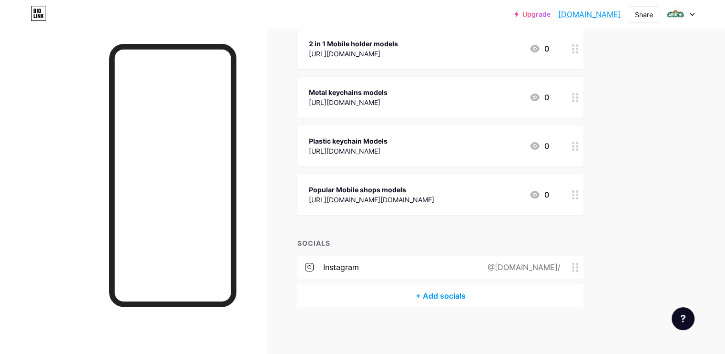
click at [473, 299] on div "+ Add socials" at bounding box center [441, 295] width 286 height 23
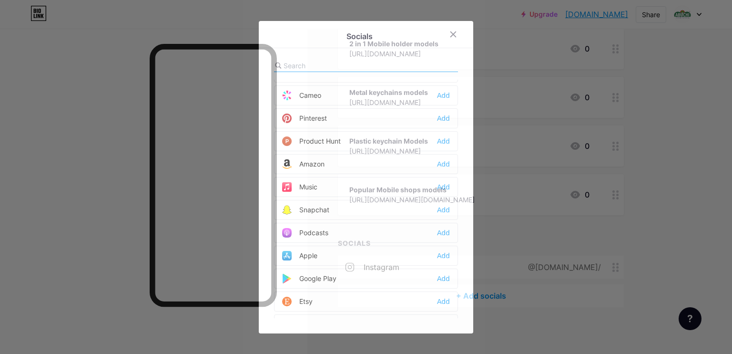
scroll to position [565, 0]
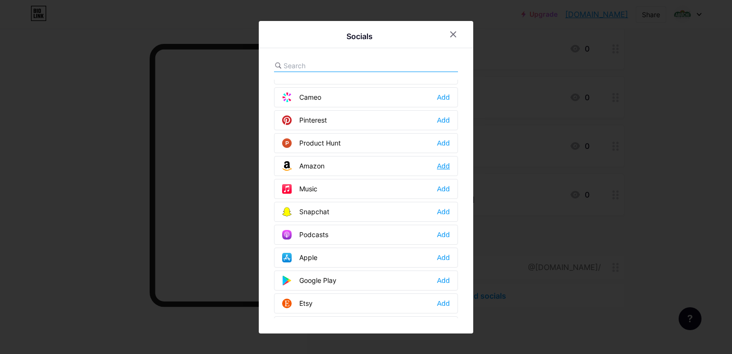
click at [437, 161] on div "Add" at bounding box center [443, 166] width 13 height 10
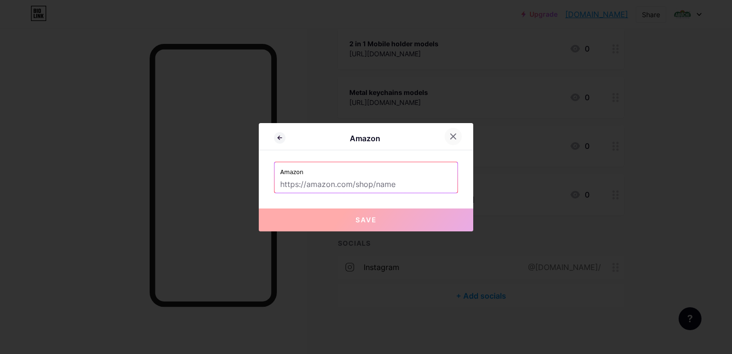
click at [450, 135] on icon at bounding box center [454, 137] width 8 height 8
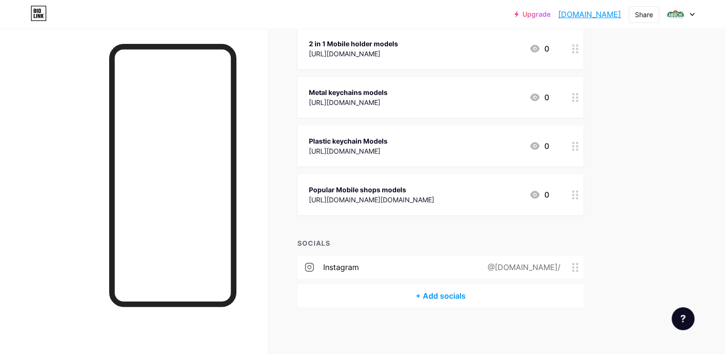
click at [471, 295] on div "+ Add socials" at bounding box center [441, 295] width 286 height 23
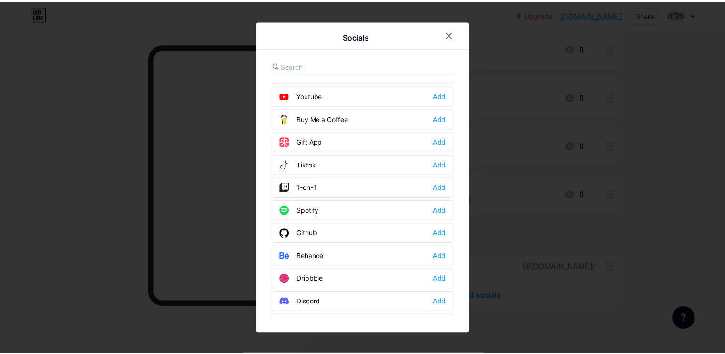
scroll to position [0, 0]
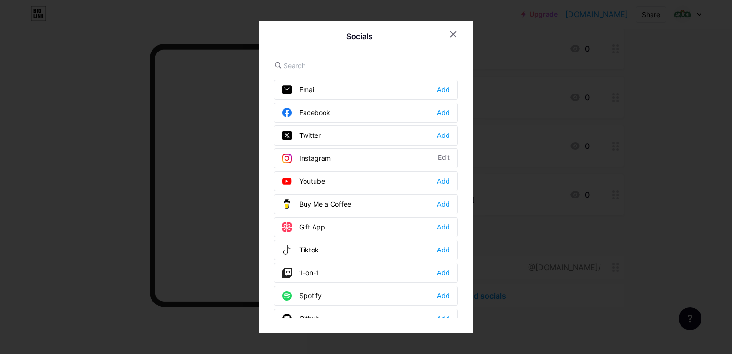
click at [335, 63] on input "text" at bounding box center [336, 66] width 105 height 10
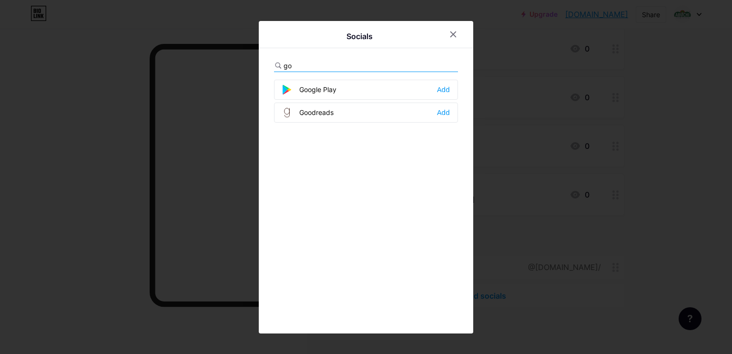
type input "g"
type input "l"
type input "wha"
click at [318, 91] on div "Whatsapp" at bounding box center [306, 90] width 49 height 10
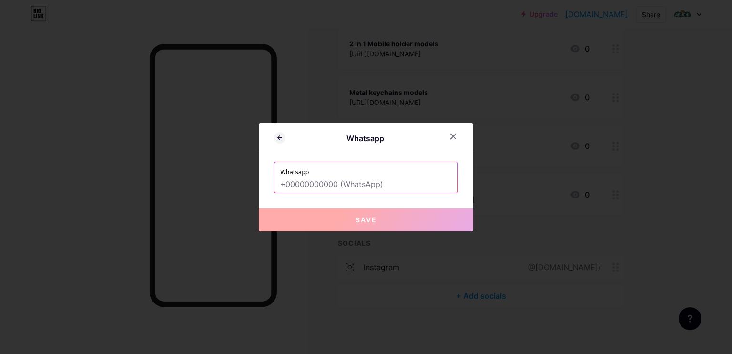
click at [336, 183] on input "text" at bounding box center [366, 184] width 172 height 16
paste input "https://wa.me/919652030404"
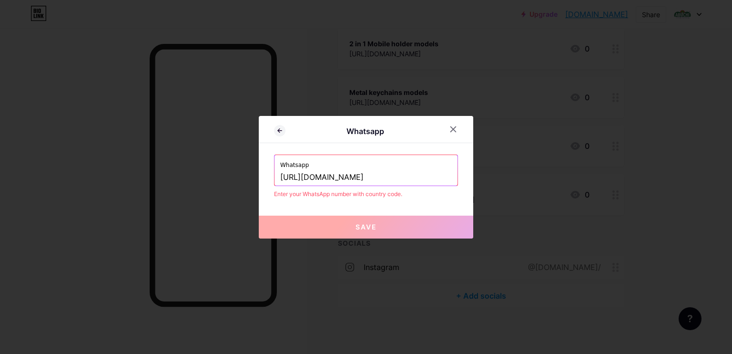
click at [357, 228] on span "Save" at bounding box center [366, 227] width 21 height 8
click at [329, 174] on input "https://wa.me/919652030404" at bounding box center [366, 177] width 172 height 16
click at [322, 172] on input "https://wa.me/+919652030404" at bounding box center [366, 177] width 172 height 16
drag, startPoint x: 329, startPoint y: 172, endPoint x: 408, endPoint y: 170, distance: 79.7
click at [408, 170] on input "https://wa.me/+919652030404" at bounding box center [366, 177] width 172 height 16
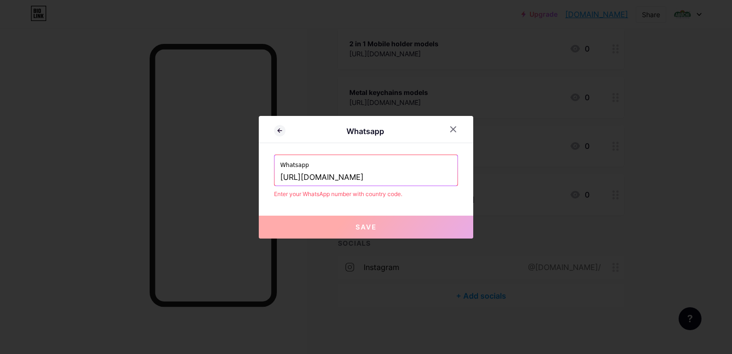
click at [382, 217] on button "Save" at bounding box center [366, 227] width 215 height 23
drag, startPoint x: 398, startPoint y: 171, endPoint x: 206, endPoint y: 177, distance: 192.2
click at [206, 177] on div "Whatsapp Whatsapp https://wa.me/919652030404 Enter your WhatsApp number with co…" at bounding box center [366, 177] width 732 height 354
click at [280, 178] on input "919652030404" at bounding box center [366, 177] width 172 height 16
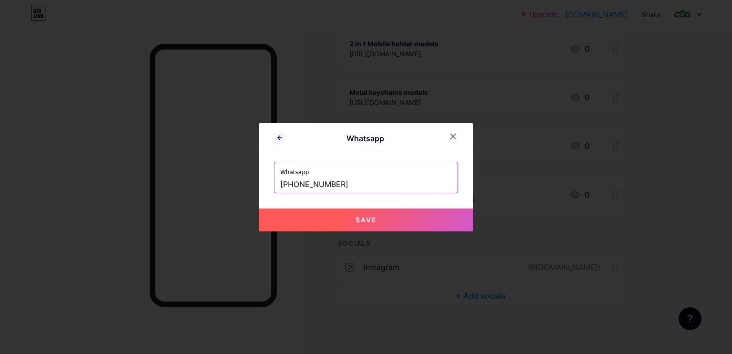
click at [380, 220] on button "Save" at bounding box center [366, 219] width 215 height 23
type input "https://wa.me/+919652030404"
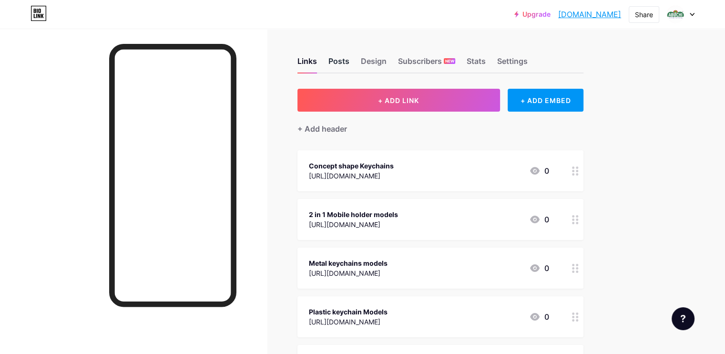
click at [349, 61] on div "Posts" at bounding box center [339, 63] width 21 height 17
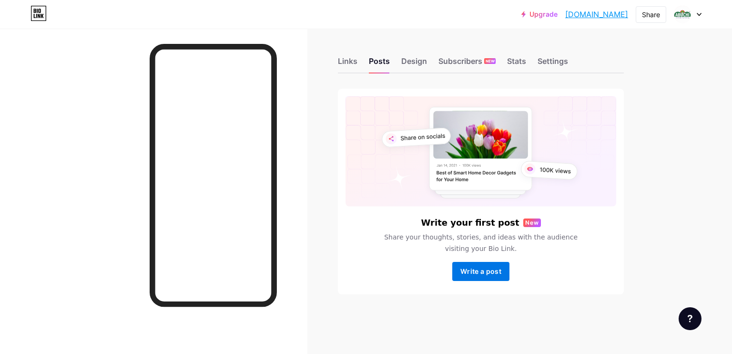
click at [488, 270] on span "Write a post" at bounding box center [481, 271] width 41 height 8
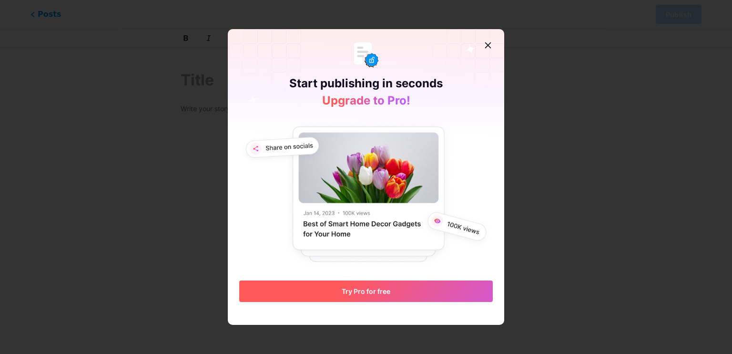
click at [395, 287] on button "Try Pro for free" at bounding box center [366, 290] width 254 height 21
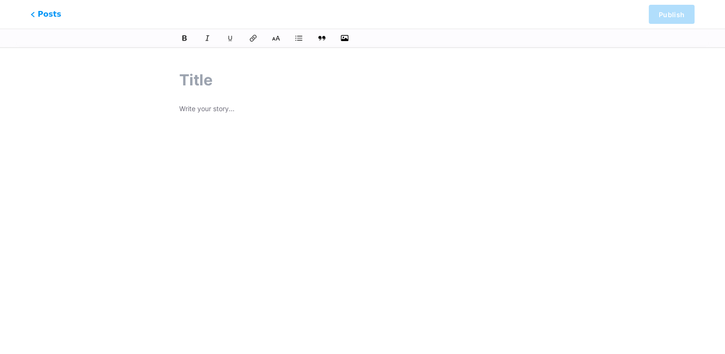
click at [261, 161] on div "Your current plan" at bounding box center [239, 160] width 101 height 21
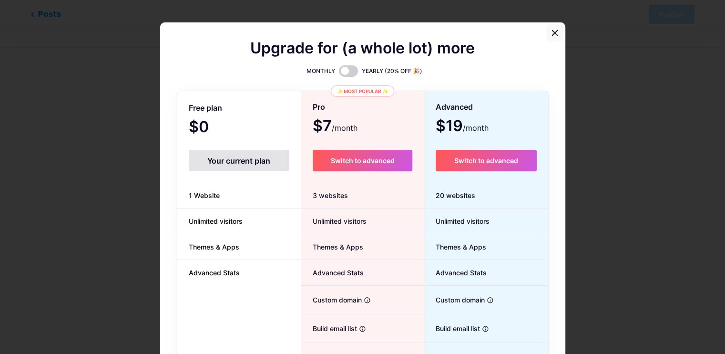
click at [552, 34] on icon at bounding box center [555, 33] width 8 height 8
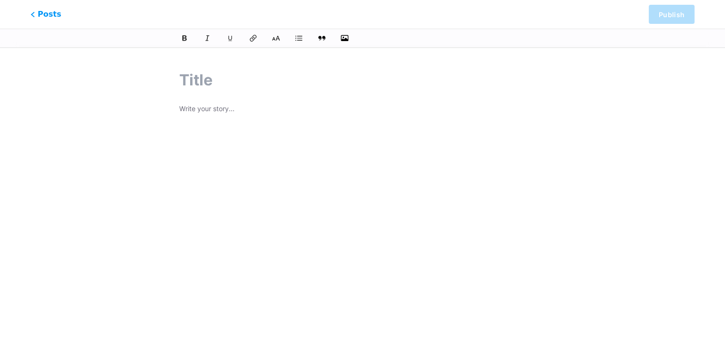
click at [360, 154] on div at bounding box center [362, 222] width 367 height 238
click at [277, 131] on div at bounding box center [362, 222] width 367 height 238
click at [347, 37] on icon "button" at bounding box center [345, 38] width 10 height 10
click at [0, 0] on input "file" at bounding box center [0, 0] width 0 height 0
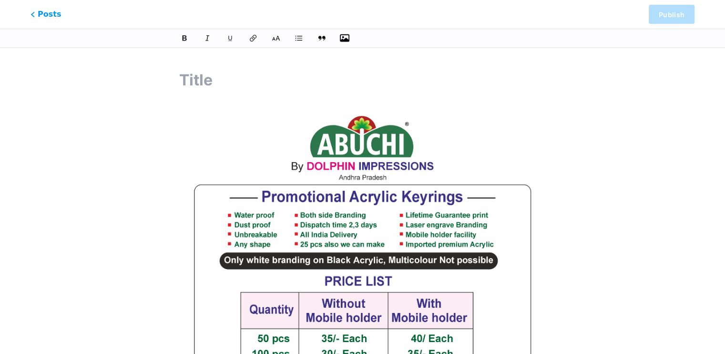
click at [196, 80] on input "text" at bounding box center [362, 80] width 367 height 23
type input "PRICE LIST"
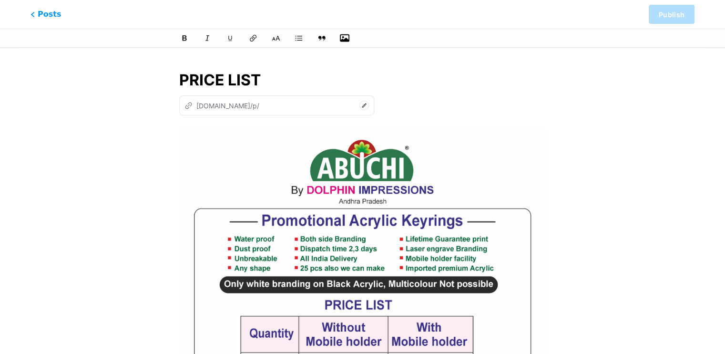
type input "price-list"
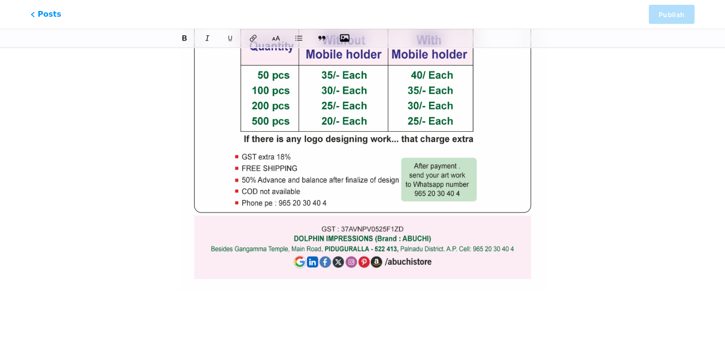
scroll to position [288, 0]
type input "PRICE LIST"
click at [568, 165] on div "PRICE LIST z abuchistore.bio.link/p/ price-list" at bounding box center [362, 54] width 435 height 569
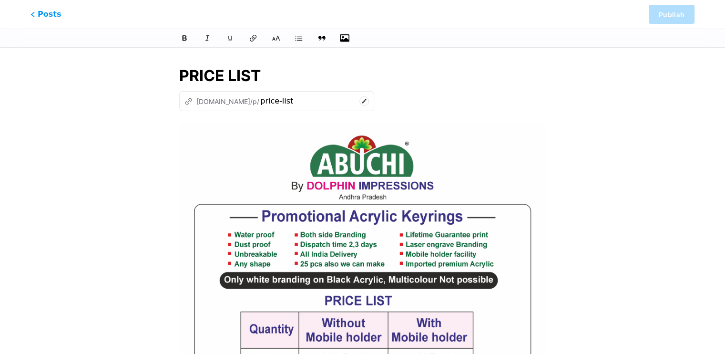
scroll to position [0, 0]
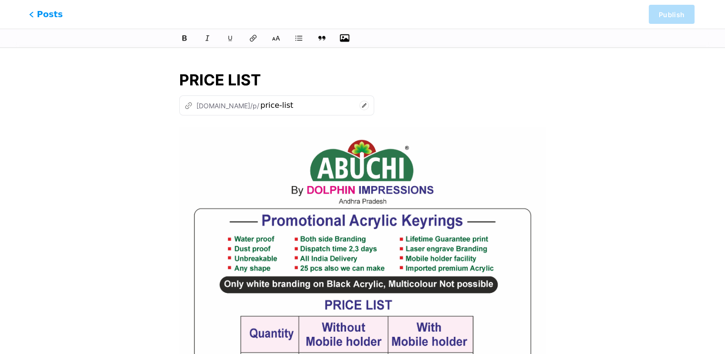
click at [39, 14] on span "Posts" at bounding box center [46, 14] width 34 height 12
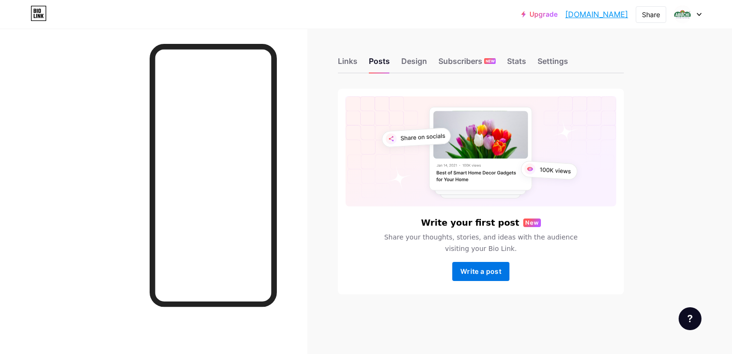
click at [492, 268] on span "Write a post" at bounding box center [481, 271] width 41 height 8
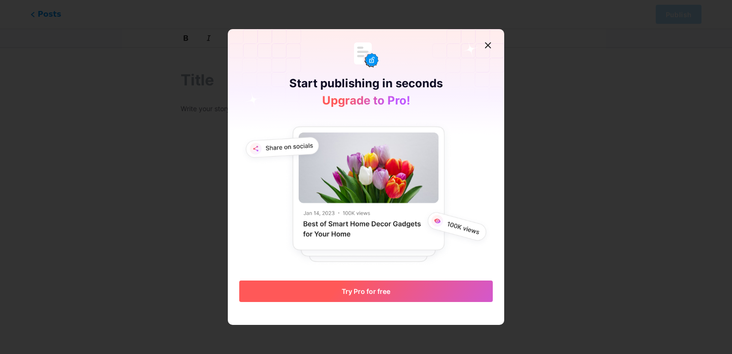
click at [398, 290] on button "Try Pro for free" at bounding box center [366, 290] width 254 height 21
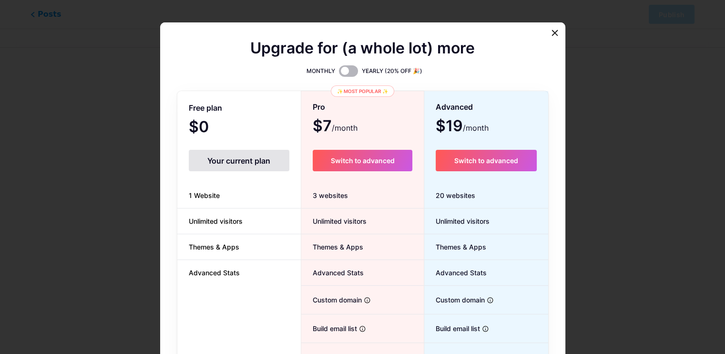
click at [351, 68] on span at bounding box center [348, 70] width 19 height 11
click at [339, 73] on input "checkbox" at bounding box center [339, 73] width 0 height 0
click at [339, 68] on span at bounding box center [348, 70] width 19 height 11
click at [339, 73] on input "checkbox" at bounding box center [339, 73] width 0 height 0
click at [345, 156] on span "Switch to advanced" at bounding box center [362, 160] width 64 height 8
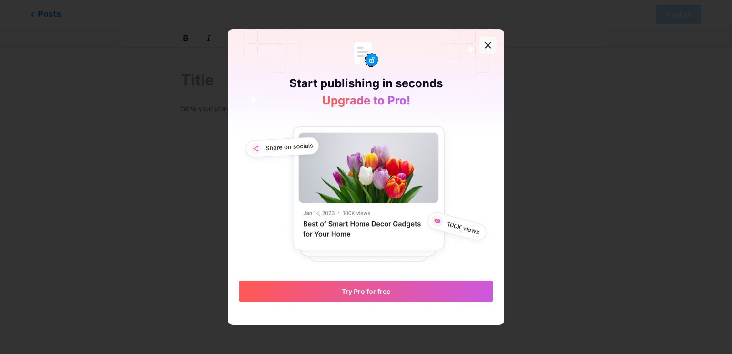
click at [484, 43] on icon at bounding box center [488, 45] width 8 height 8
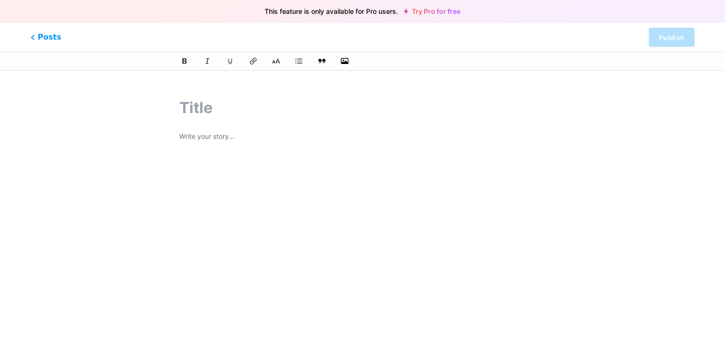
click at [457, 10] on link "Try Pro for free" at bounding box center [432, 12] width 57 height 8
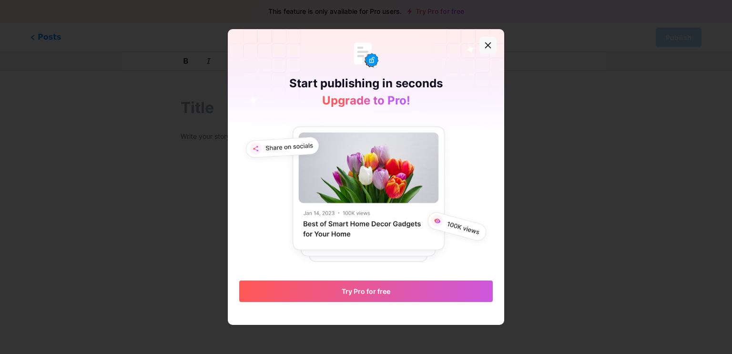
click at [486, 45] on icon at bounding box center [488, 45] width 5 height 5
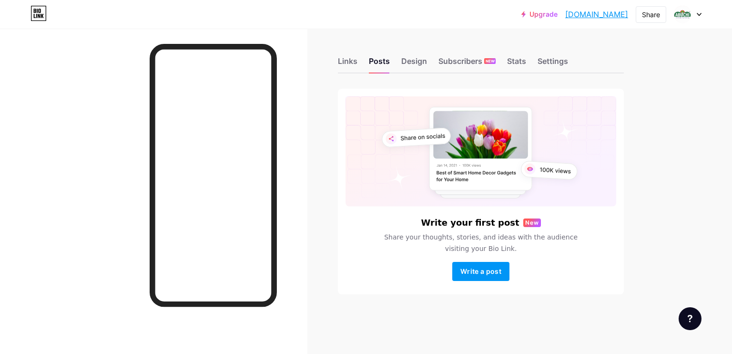
click at [614, 13] on link "[DOMAIN_NAME]" at bounding box center [596, 14] width 63 height 11
